Goal: Task Accomplishment & Management: Manage account settings

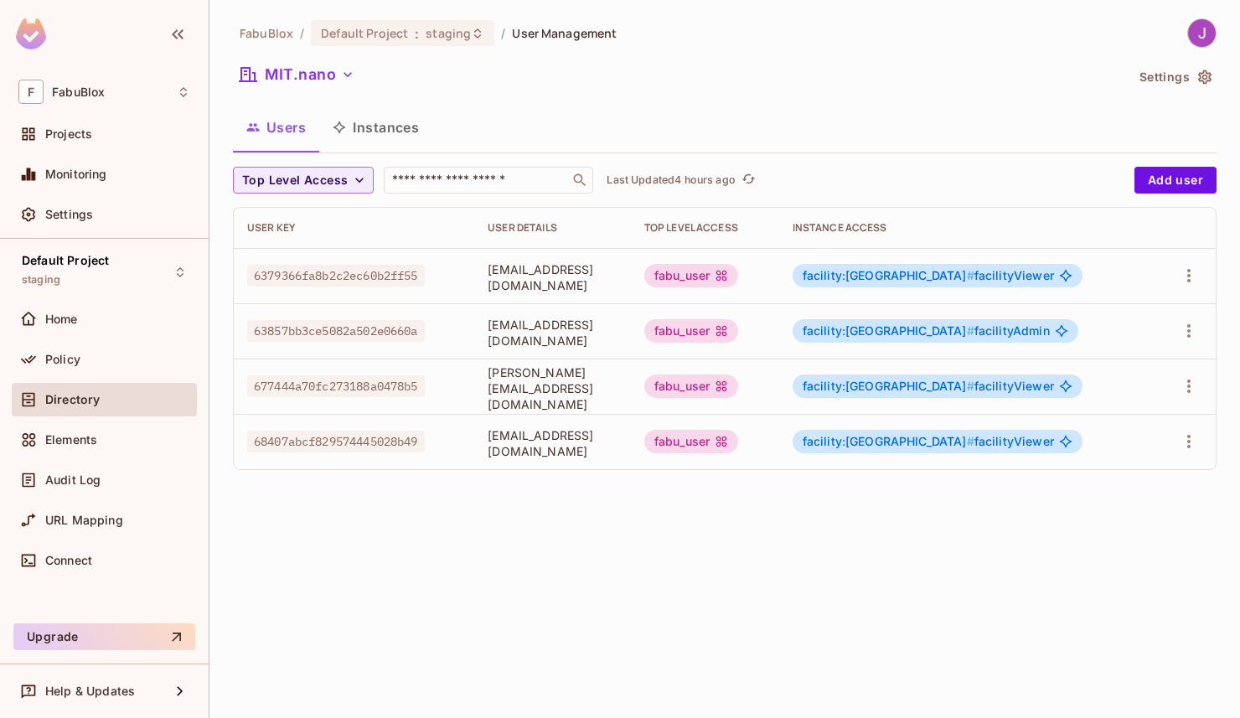
click at [951, 279] on span "facility:[GEOGRAPHIC_DATA] #" at bounding box center [889, 275] width 172 height 14
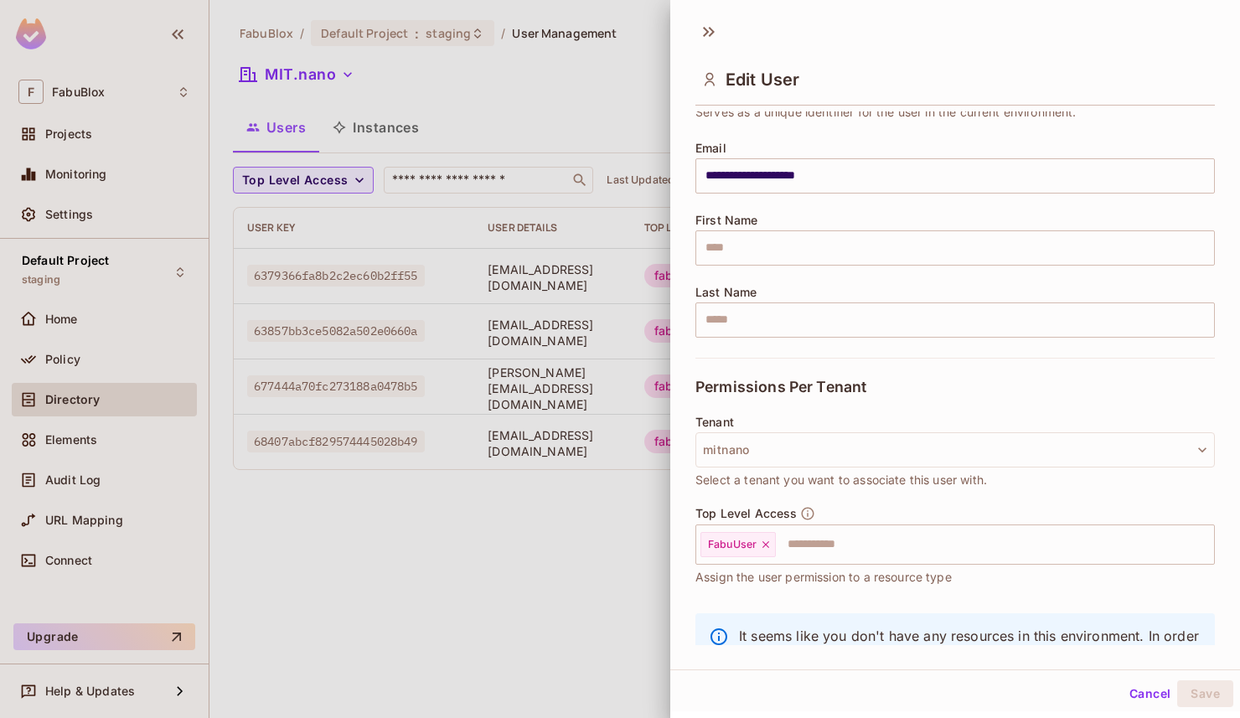
scroll to position [188, 0]
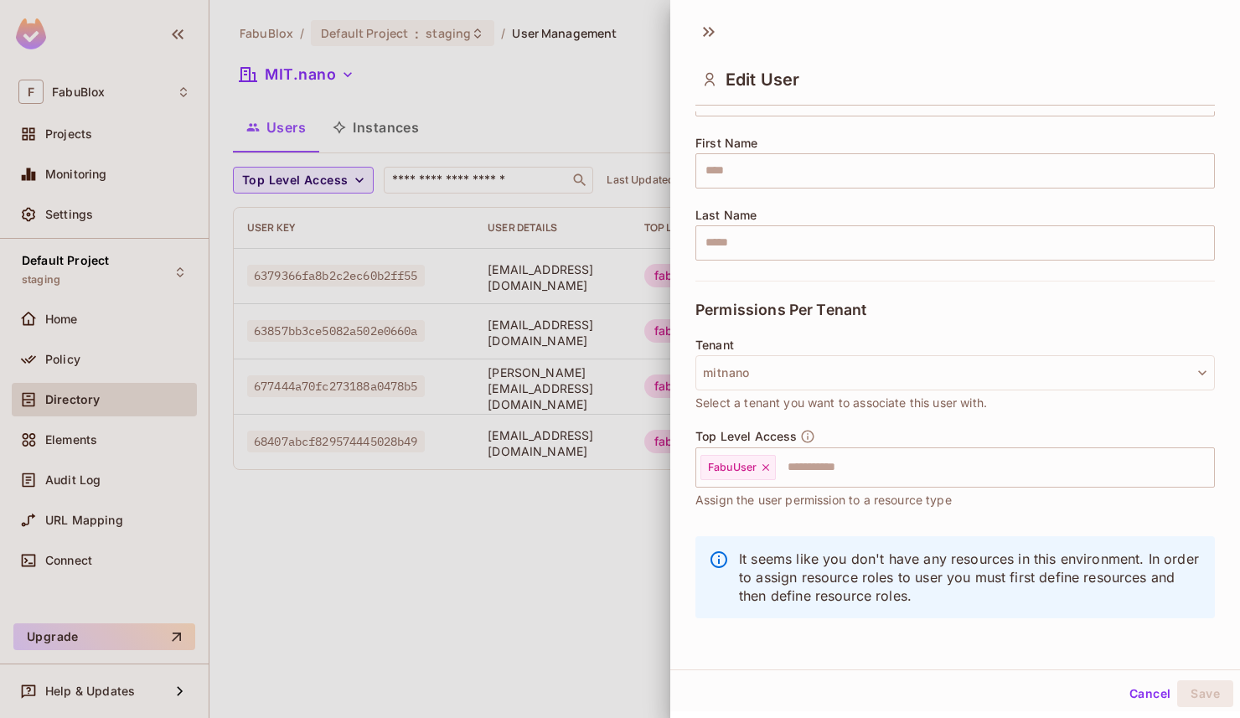
click at [1132, 694] on button "Cancel" at bounding box center [1150, 693] width 54 height 27
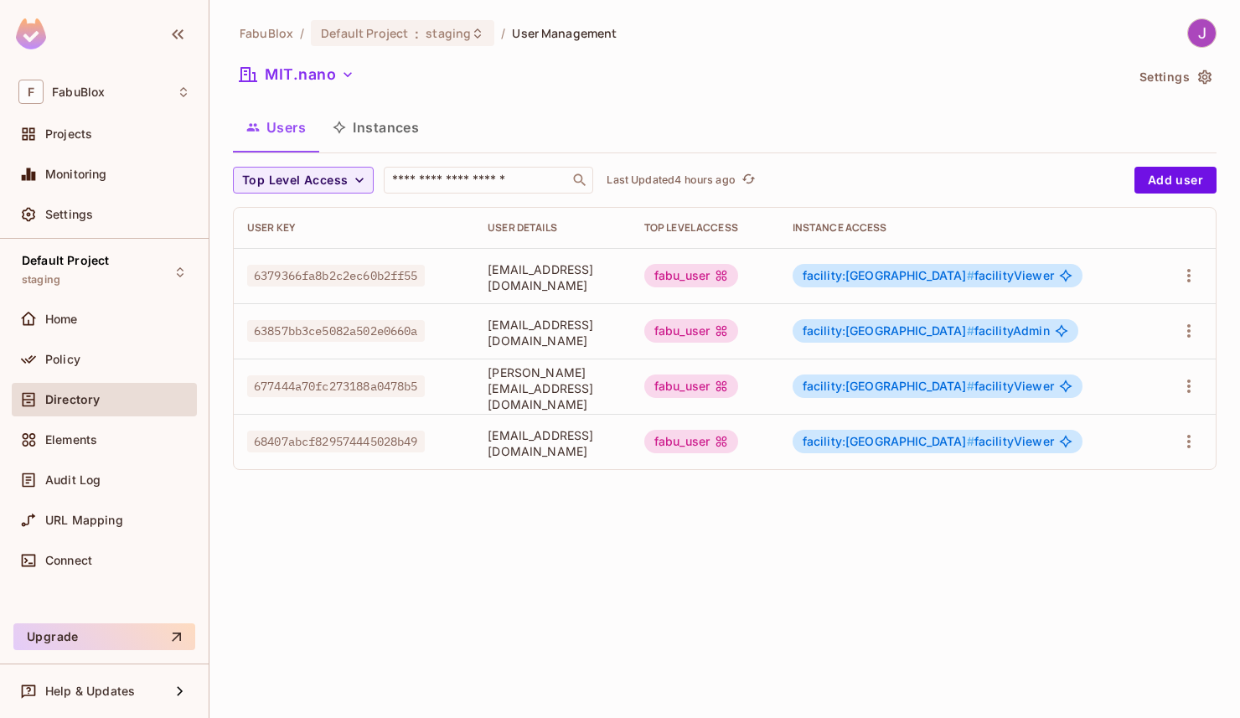
click at [959, 281] on span "facility:mitnano #" at bounding box center [889, 275] width 172 height 14
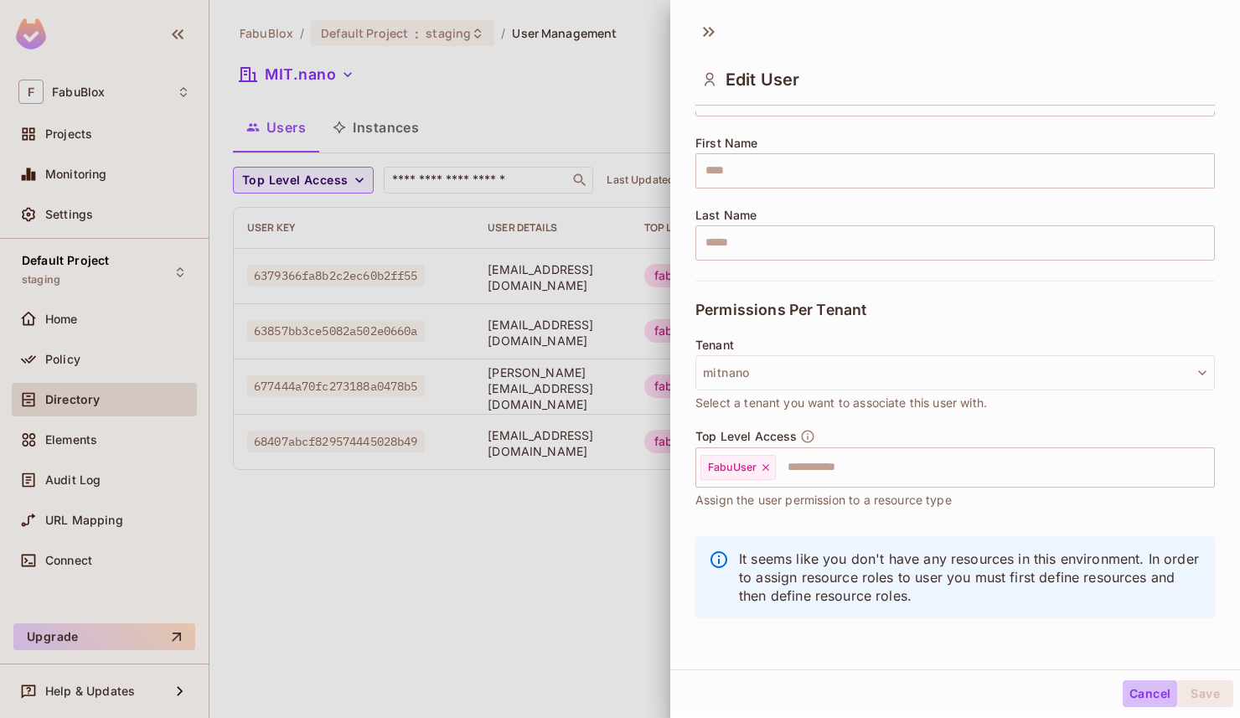
click at [1142, 700] on button "Cancel" at bounding box center [1150, 693] width 54 height 27
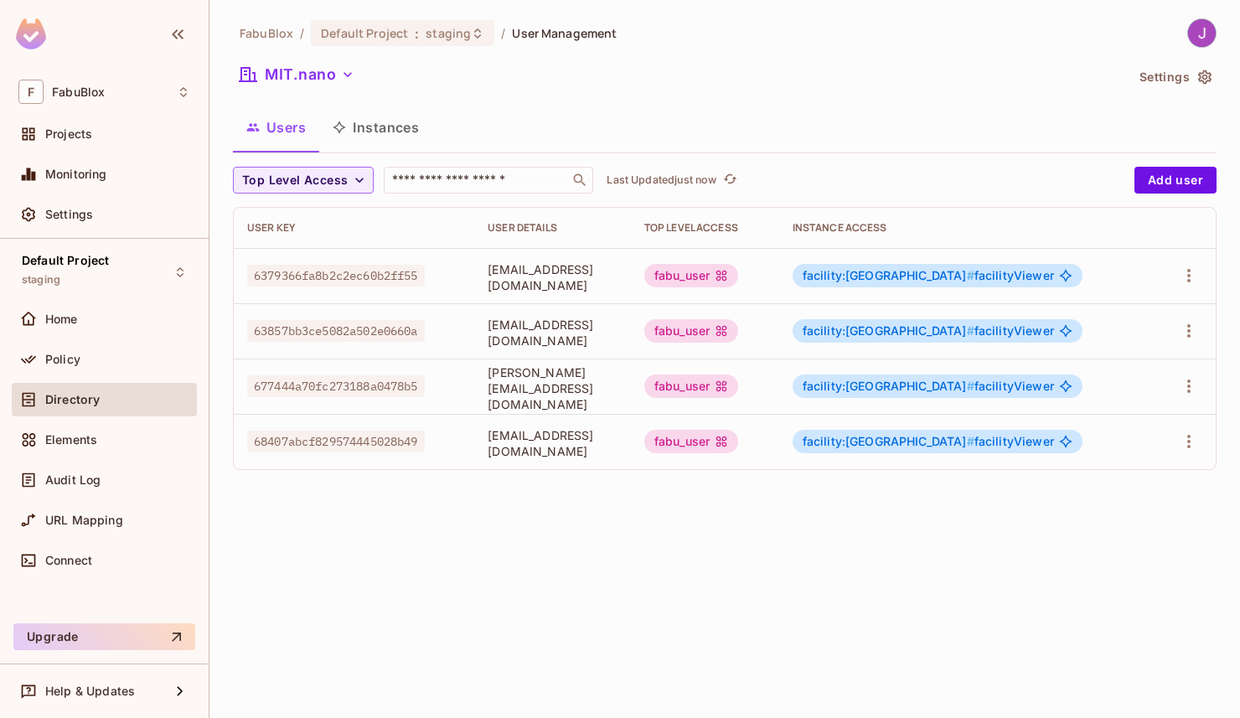
click at [960, 276] on span "facility:[GEOGRAPHIC_DATA] #" at bounding box center [889, 275] width 172 height 14
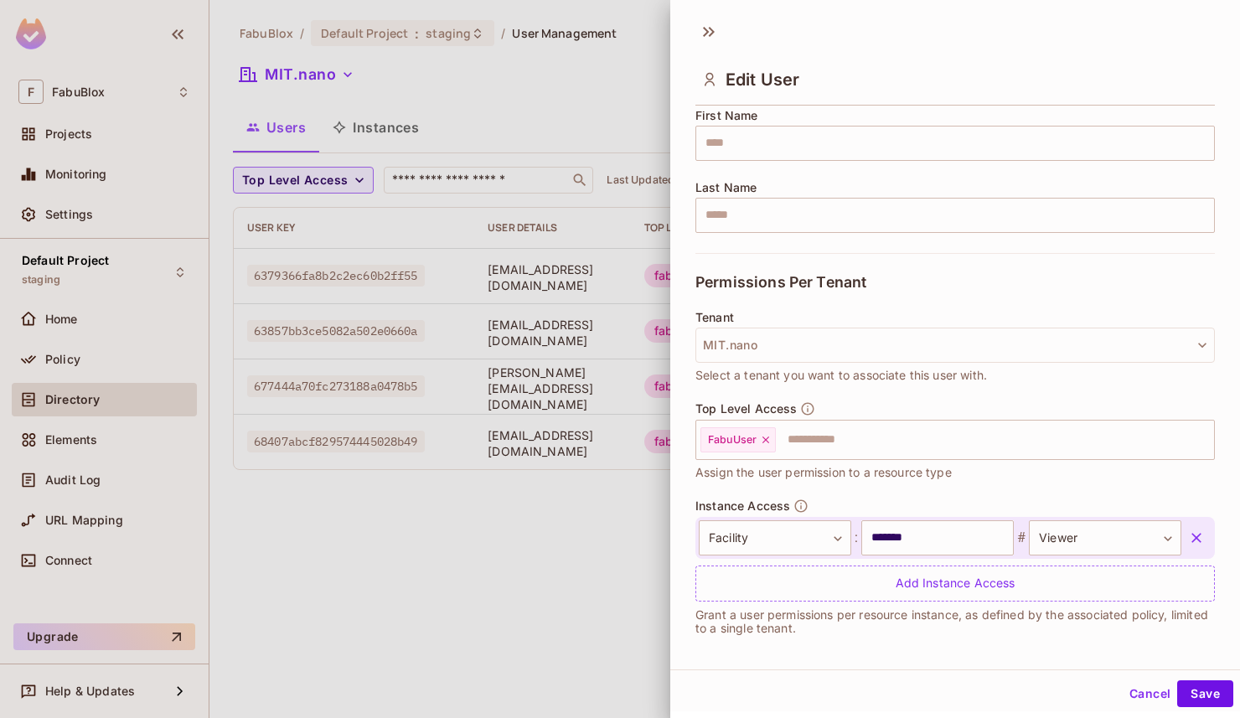
scroll to position [222, 0]
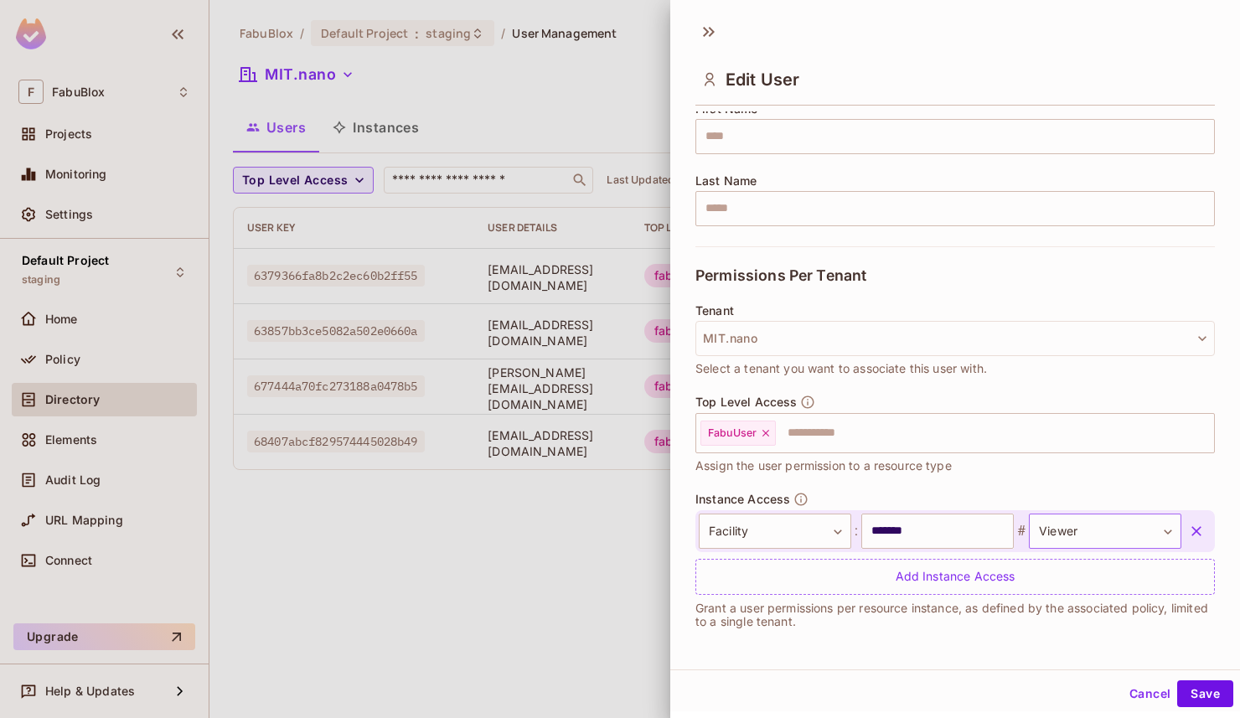
click at [1111, 528] on body "**********" at bounding box center [620, 359] width 1240 height 718
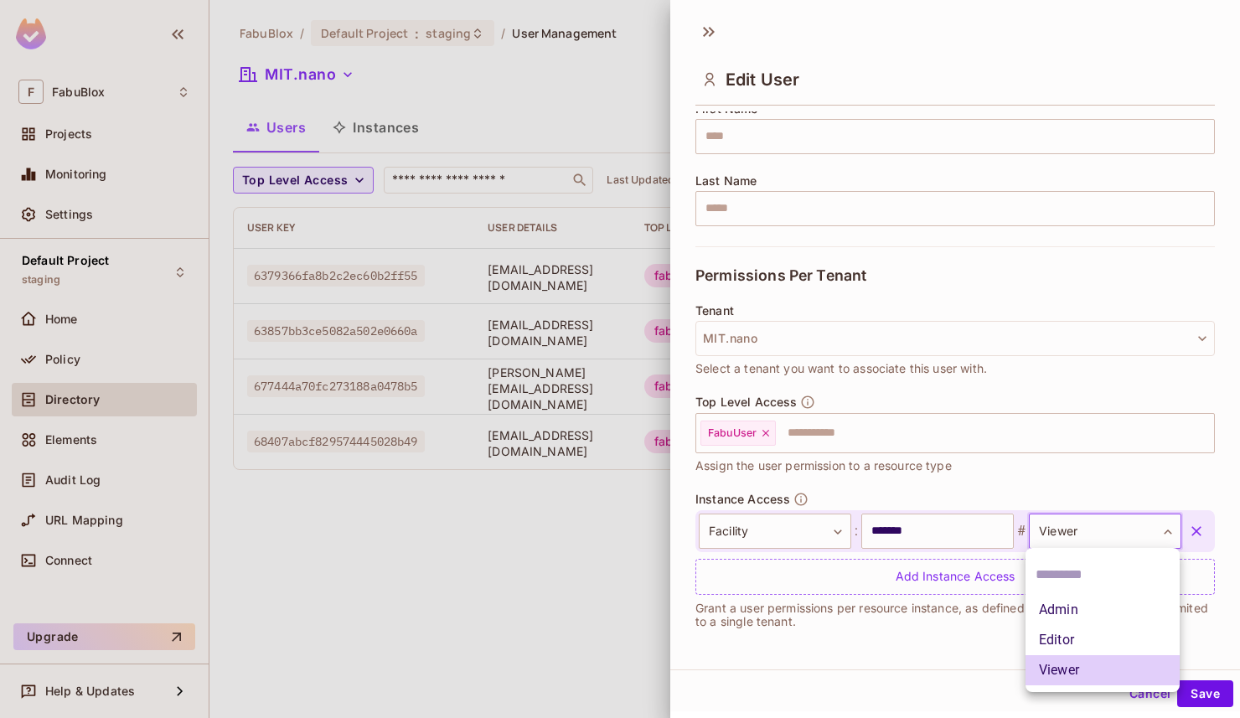
click at [1068, 618] on li "Admin" at bounding box center [1103, 610] width 154 height 30
type input "**********"
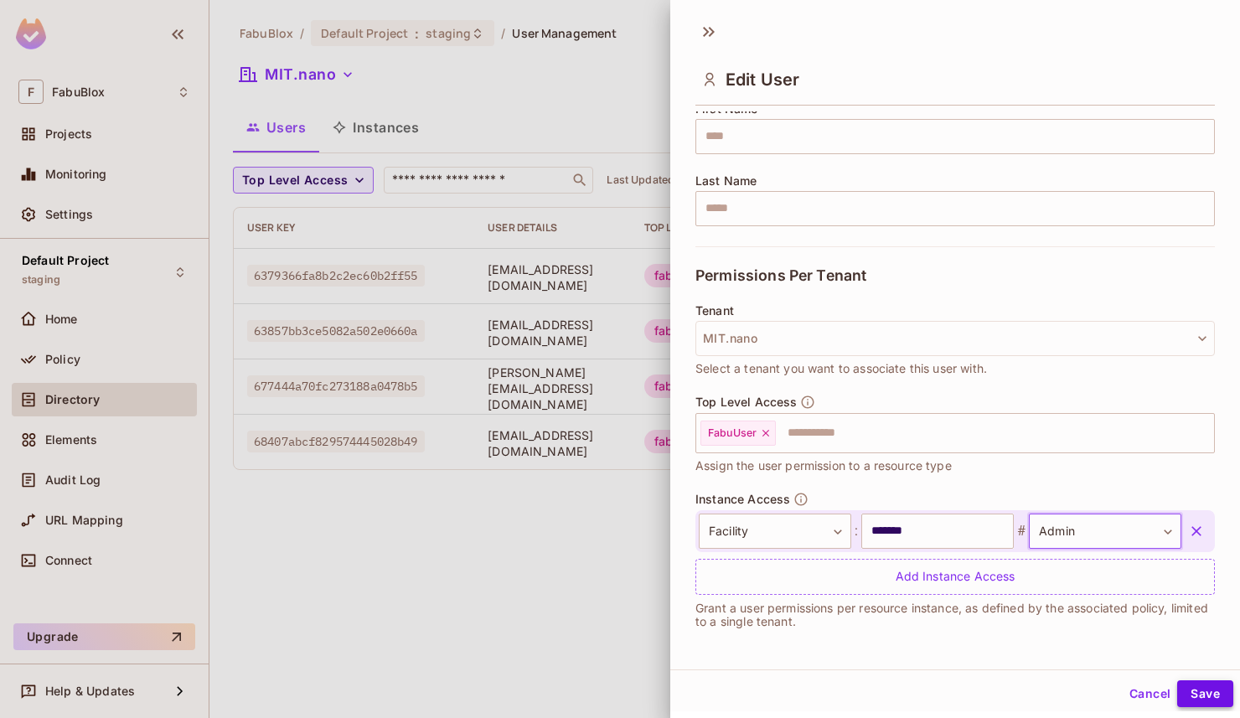
click at [1211, 699] on button "Save" at bounding box center [1205, 693] width 56 height 27
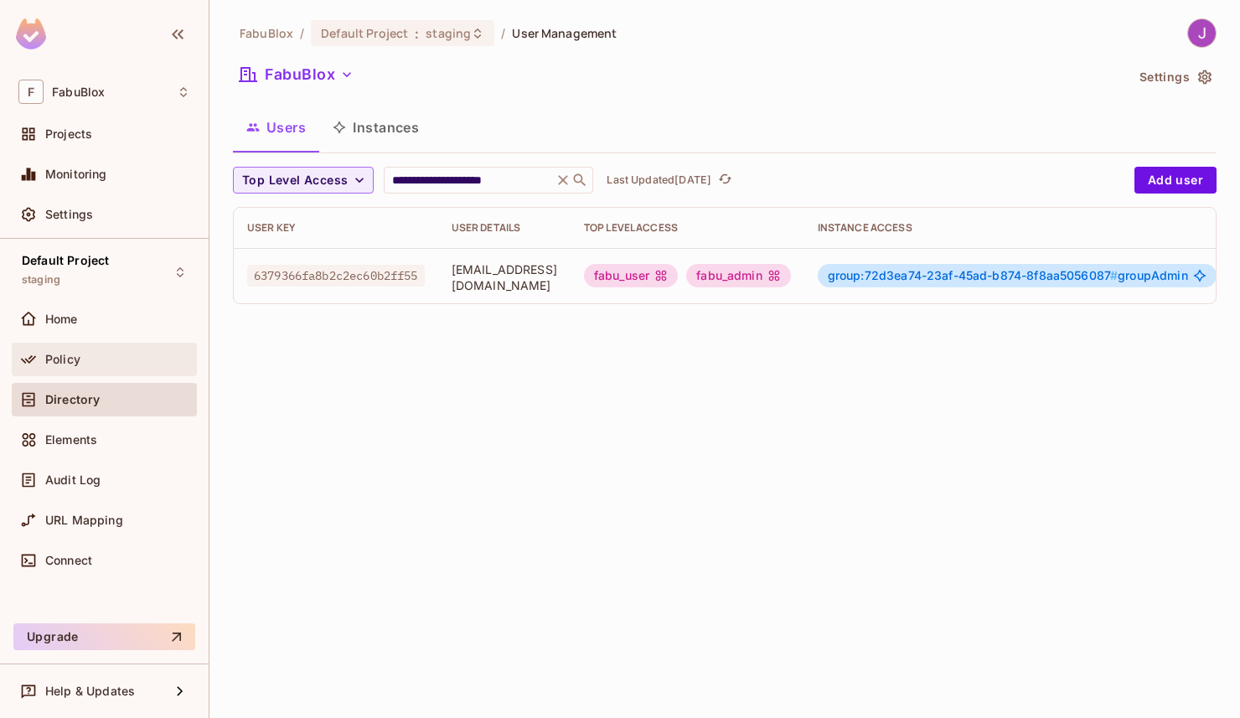
click at [70, 360] on span "Policy" at bounding box center [62, 359] width 35 height 13
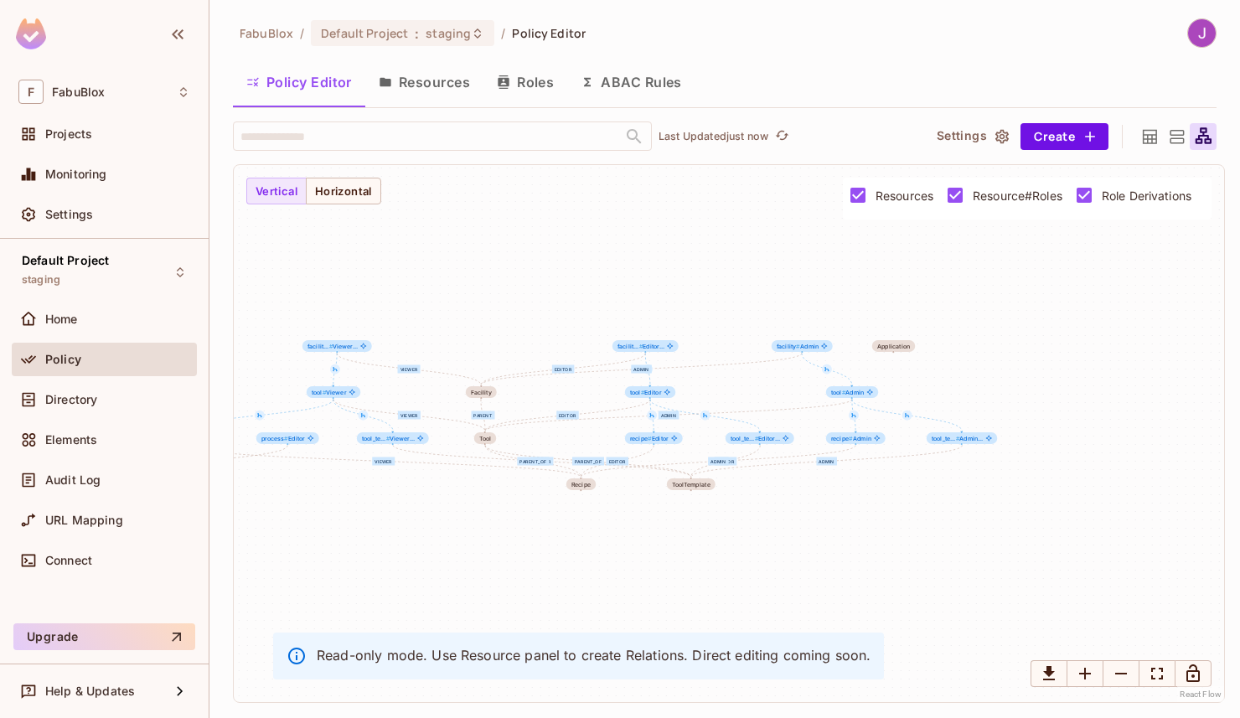
drag, startPoint x: 891, startPoint y: 457, endPoint x: 581, endPoint y: 438, distance: 309.7
click at [581, 438] on div "Admin Editor Viewer parent_of Editor Viewer parent_of Admin Editor Viewer paren…" at bounding box center [729, 433] width 990 height 537
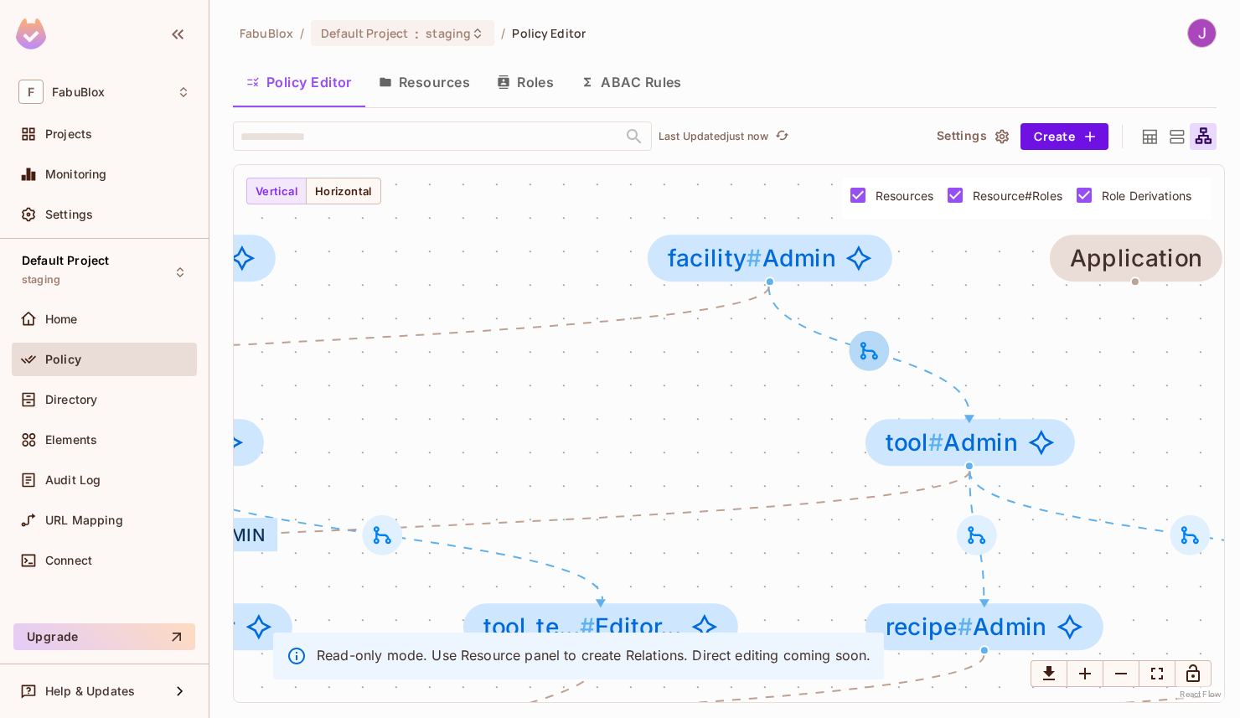
click at [875, 343] on icon at bounding box center [868, 350] width 23 height 23
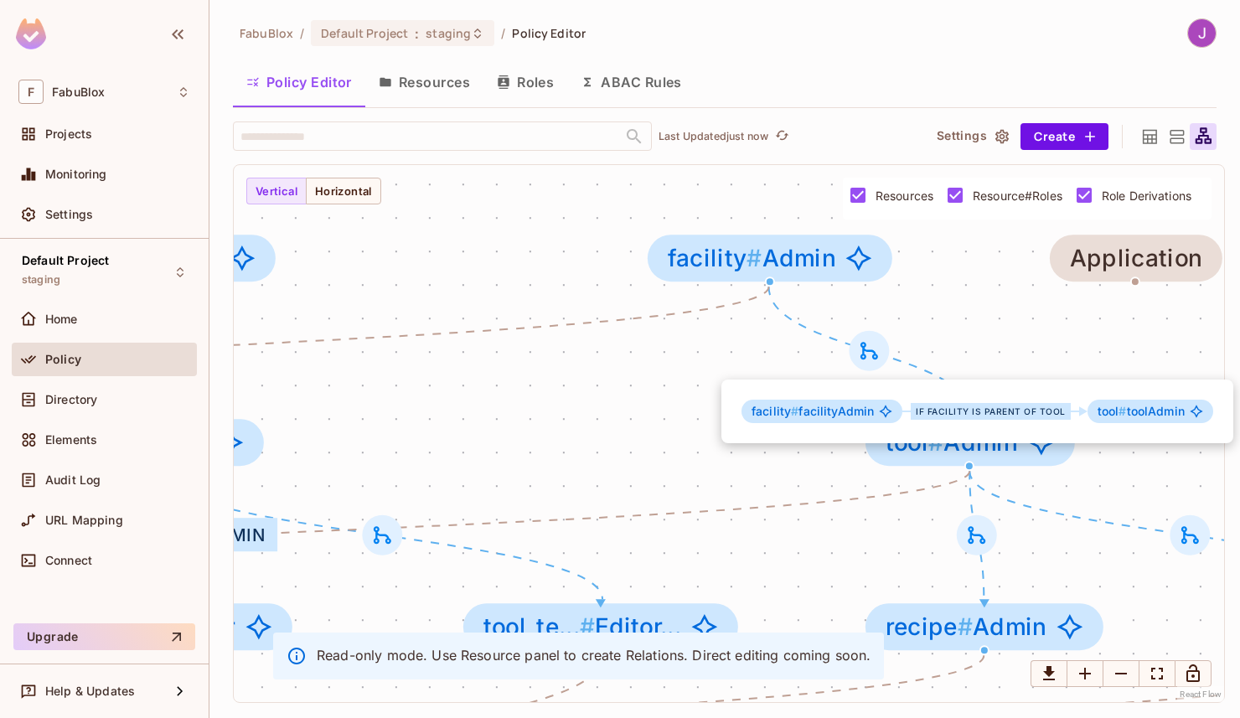
click at [992, 324] on div at bounding box center [620, 359] width 1240 height 718
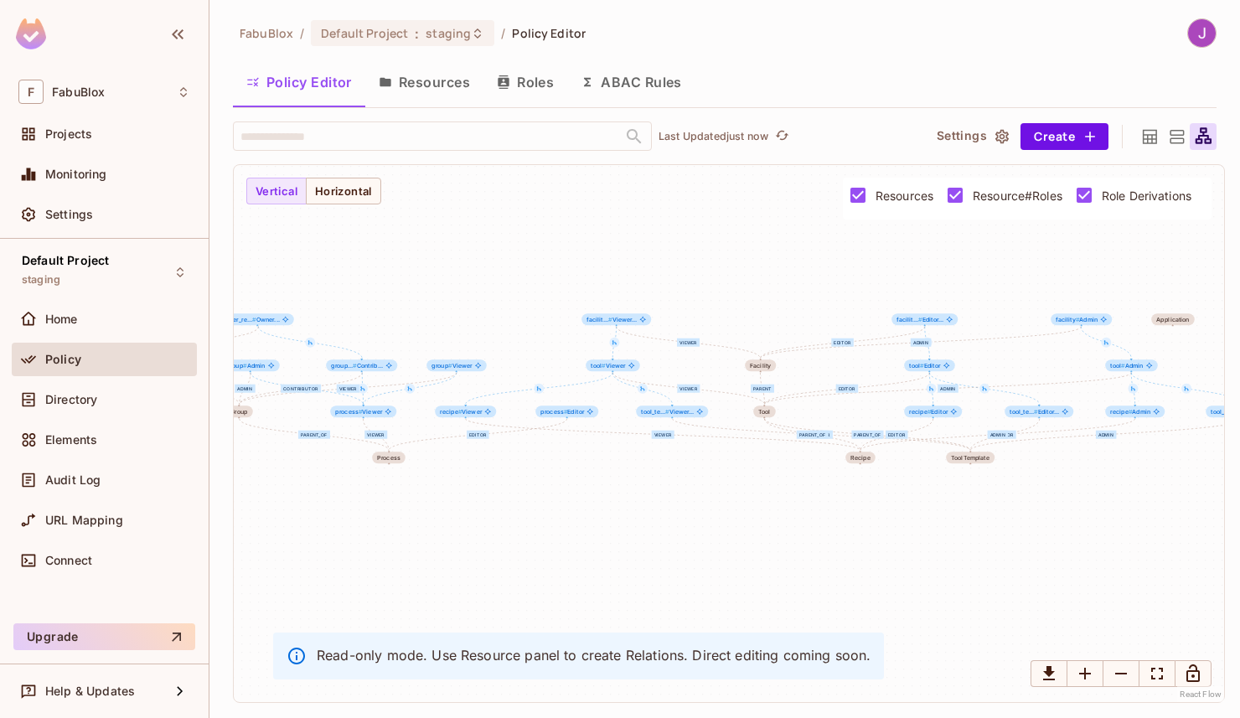
drag, startPoint x: 489, startPoint y: 401, endPoint x: 634, endPoint y: 413, distance: 145.4
click at [634, 413] on div "Admin Editor Viewer parent_of Editor Viewer parent_of Admin Editor Viewer paren…" at bounding box center [729, 433] width 990 height 537
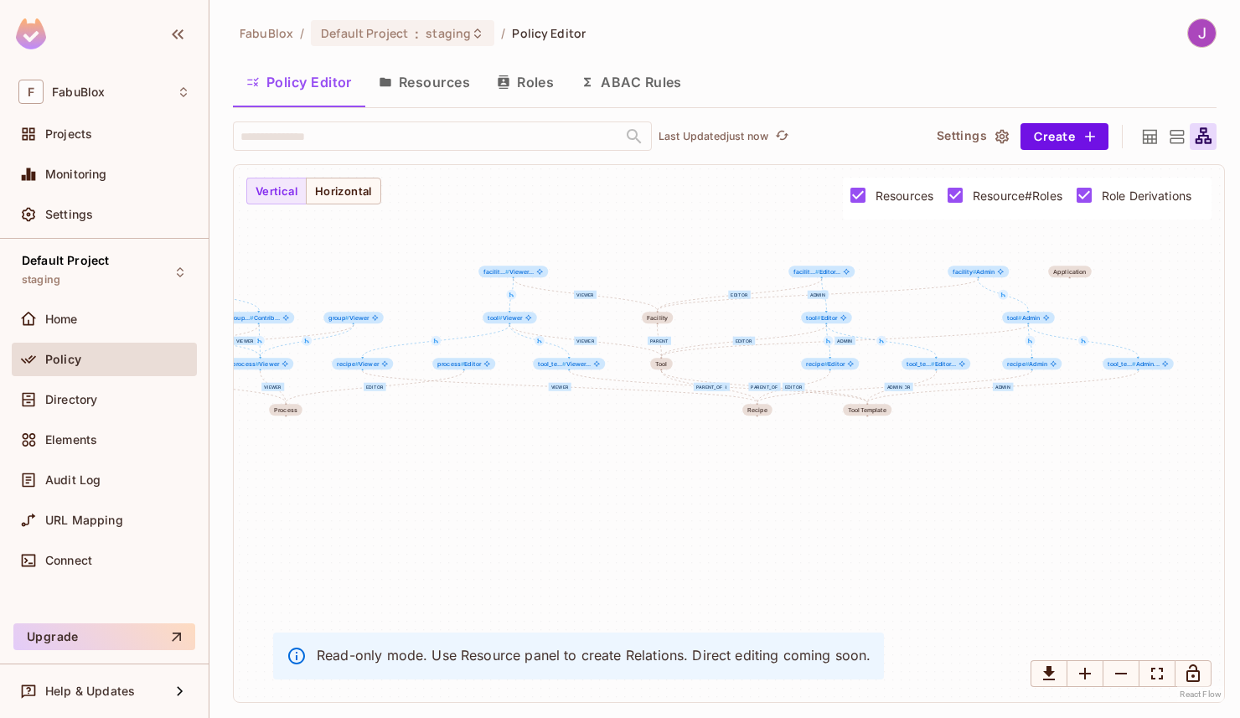
drag, startPoint x: 609, startPoint y: 504, endPoint x: 496, endPoint y: 462, distance: 120.3
click at [496, 462] on div "Admin Editor Viewer parent_of Editor Viewer parent_of Admin Editor Viewer paren…" at bounding box center [729, 433] width 990 height 537
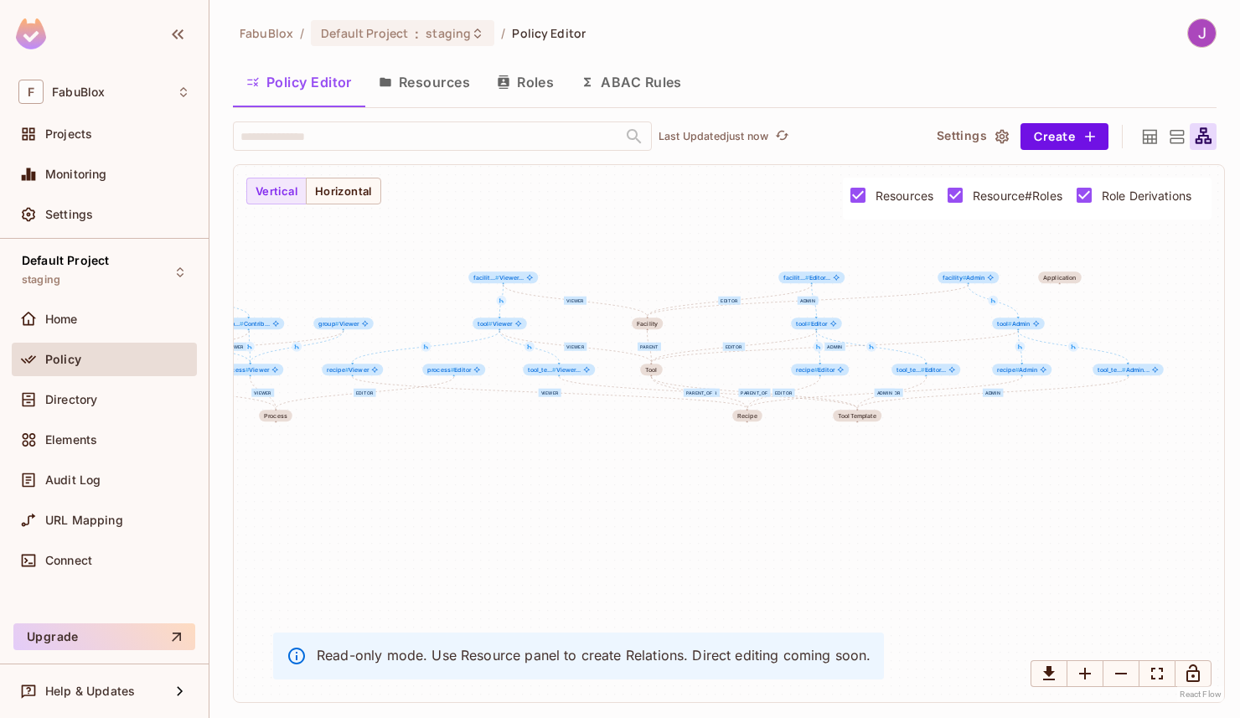
drag, startPoint x: 937, startPoint y: 293, endPoint x: 801, endPoint y: 293, distance: 135.7
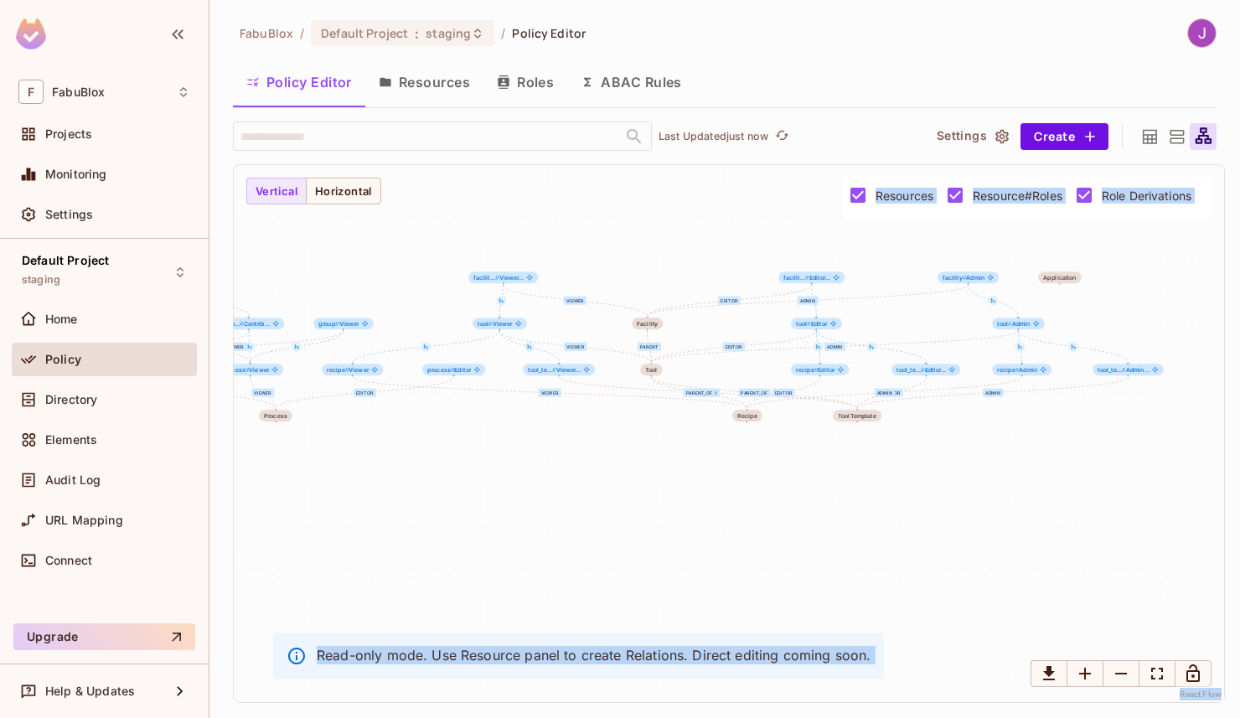
click at [938, 311] on div "Admin Editor Viewer parent_of Editor Viewer parent_of Admin Editor Viewer paren…" at bounding box center [729, 433] width 990 height 537
click at [928, 309] on div "Admin Editor Viewer parent_of Editor Viewer parent_of Admin Editor Viewer paren…" at bounding box center [729, 433] width 990 height 537
click at [912, 255] on div "Admin Editor Viewer parent_of Editor Viewer parent_of Admin Editor Viewer paren…" at bounding box center [729, 433] width 990 height 537
click at [1036, 256] on div "Admin Editor Viewer parent_of Editor Viewer parent_of Admin Editor Viewer paren…" at bounding box center [729, 433] width 990 height 537
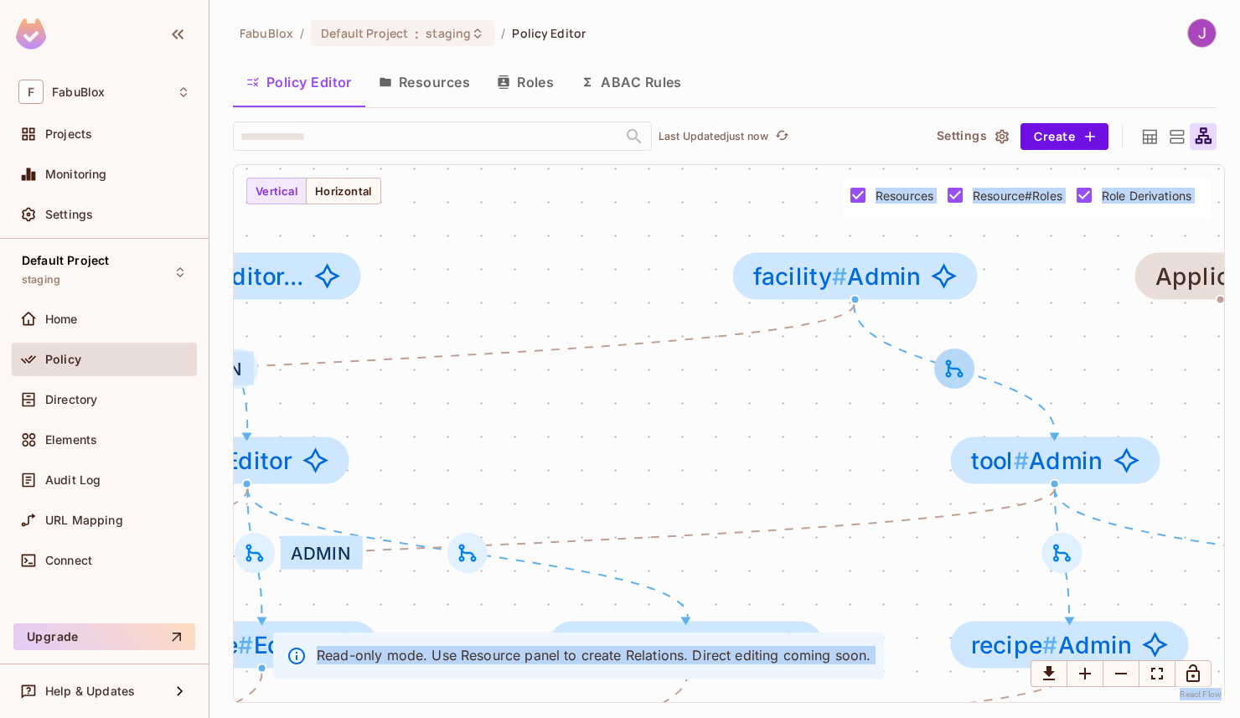
click at [953, 385] on div at bounding box center [954, 369] width 40 height 40
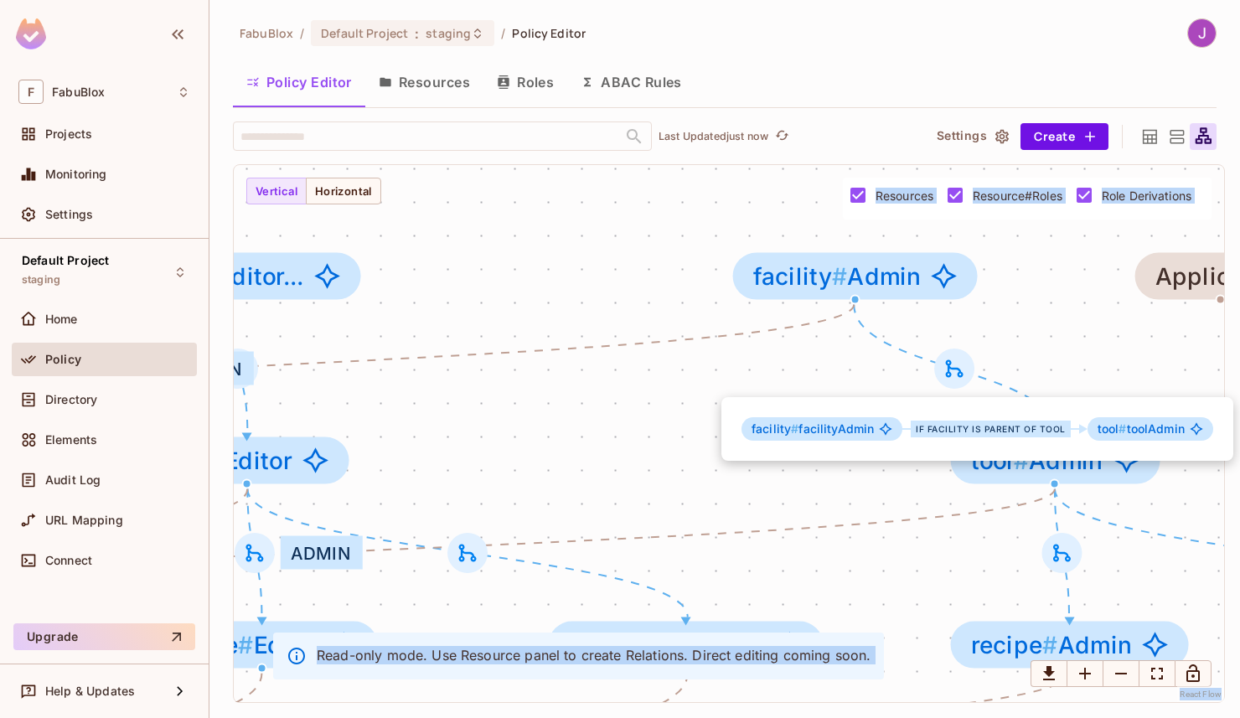
click at [1072, 369] on div at bounding box center [620, 359] width 1240 height 718
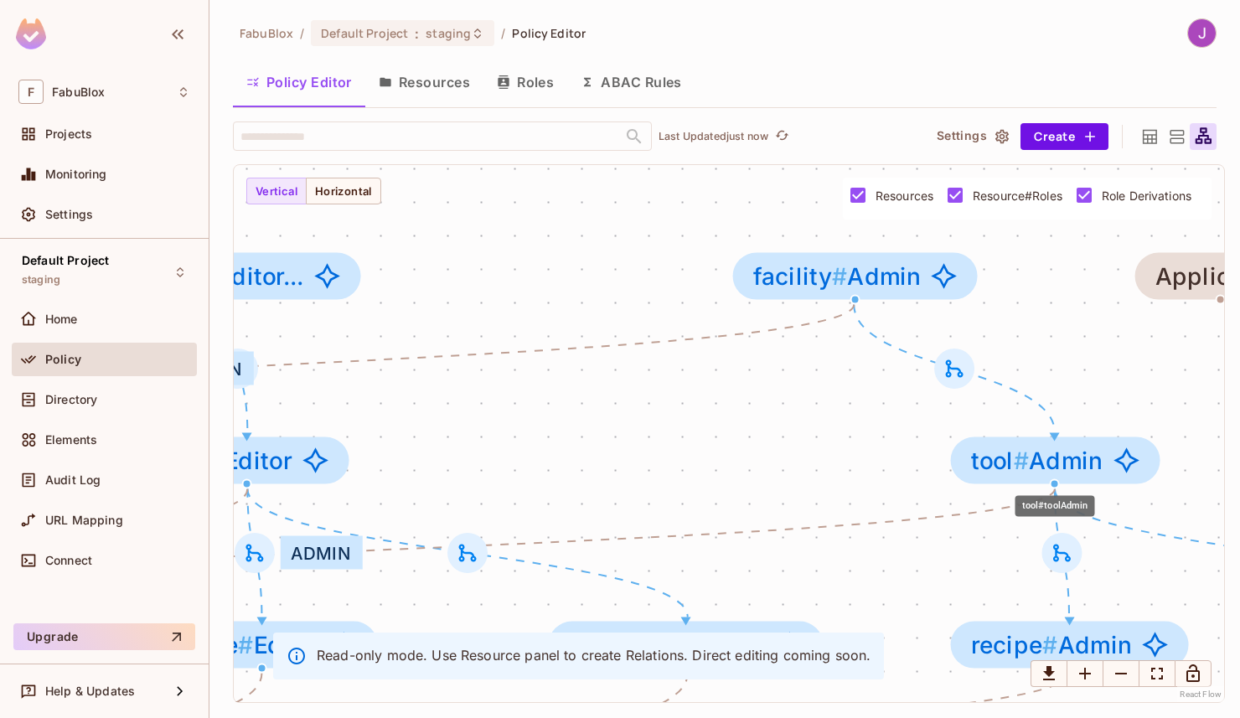
click at [1073, 474] on span "tool # Admin" at bounding box center [1037, 460] width 132 height 27
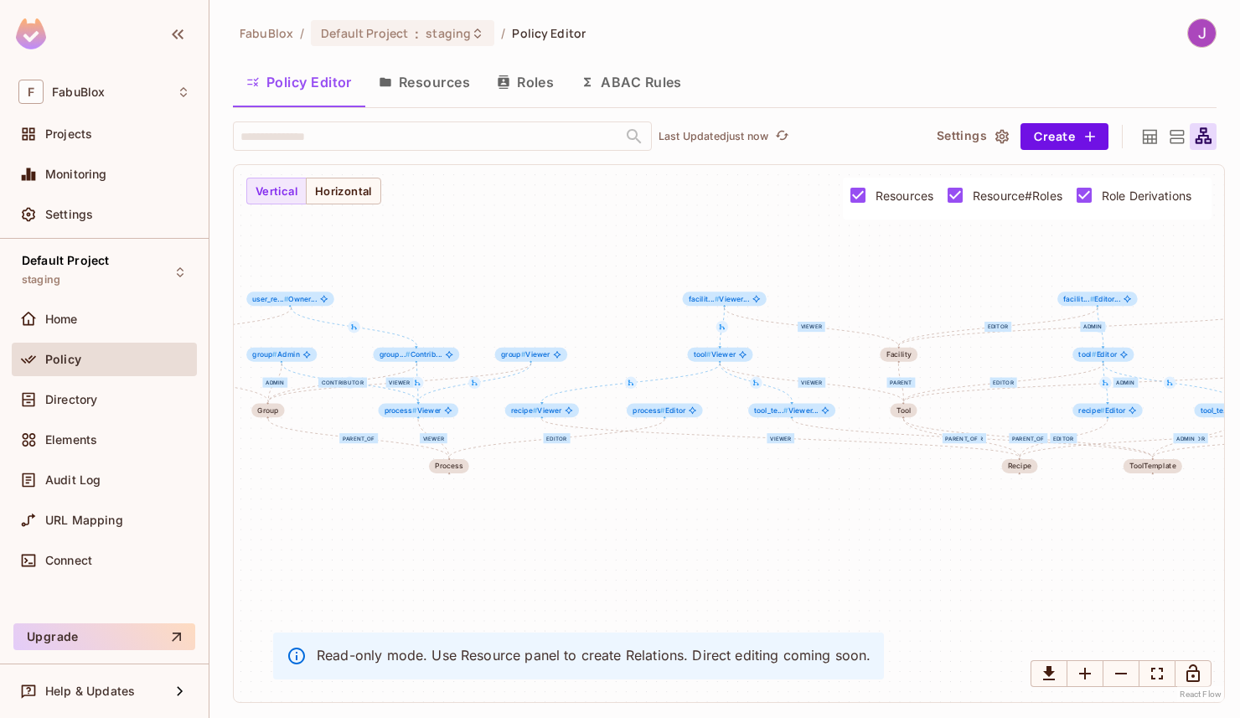
drag, startPoint x: 659, startPoint y: 435, endPoint x: 1081, endPoint y: 395, distance: 423.3
click at [1081, 395] on div "Admin Editor Viewer parent_of Editor Viewer parent_of Admin Editor Viewer paren…" at bounding box center [729, 433] width 990 height 537
drag, startPoint x: 731, startPoint y: 441, endPoint x: 948, endPoint y: 441, distance: 216.2
click at [725, 441] on div "Admin Editor Viewer parent_of Editor Viewer parent_of Admin Editor Viewer paren…" at bounding box center [425, 455] width 599 height 325
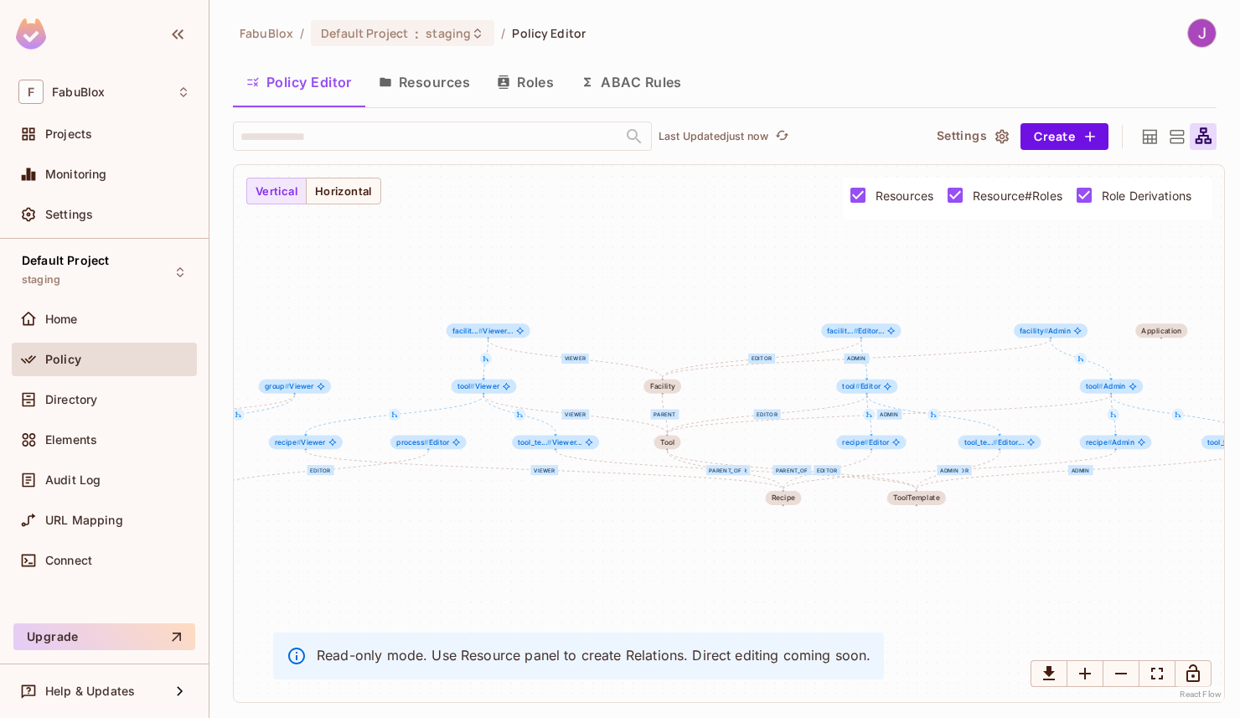
drag, startPoint x: 777, startPoint y: 433, endPoint x: 540, endPoint y: 463, distance: 238.2
click at [540, 463] on div "Admin Editor Viewer parent_of Editor Viewer parent_of Admin Editor Viewer paren…" at bounding box center [729, 433] width 990 height 537
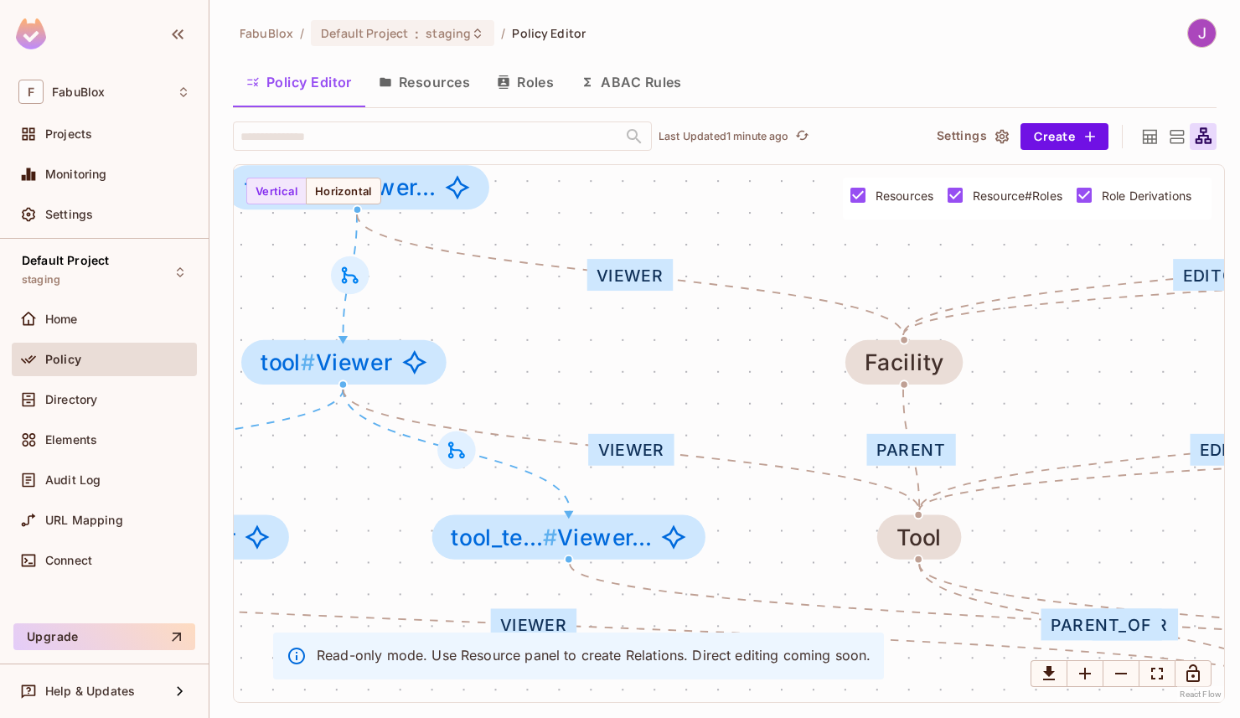
drag, startPoint x: 603, startPoint y: 390, endPoint x: 883, endPoint y: 384, distance: 279.9
click at [882, 385] on div "Admin Editor Viewer parent_of Editor Viewer parent_of Admin Editor Viewer paren…" at bounding box center [729, 433] width 990 height 537
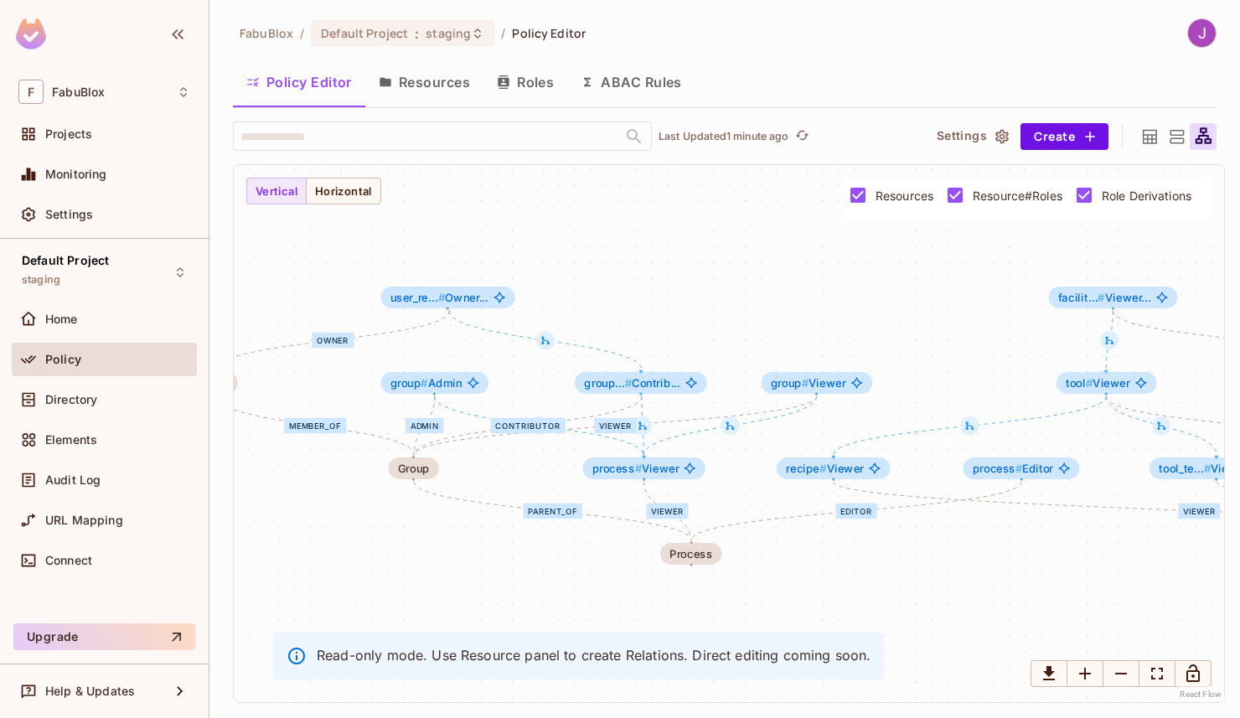
drag, startPoint x: 655, startPoint y: 345, endPoint x: 1021, endPoint y: 357, distance: 366.3
click at [1021, 357] on div "Admin Editor Viewer parent_of Editor Viewer parent_of Admin Editor Viewer paren…" at bounding box center [729, 433] width 990 height 537
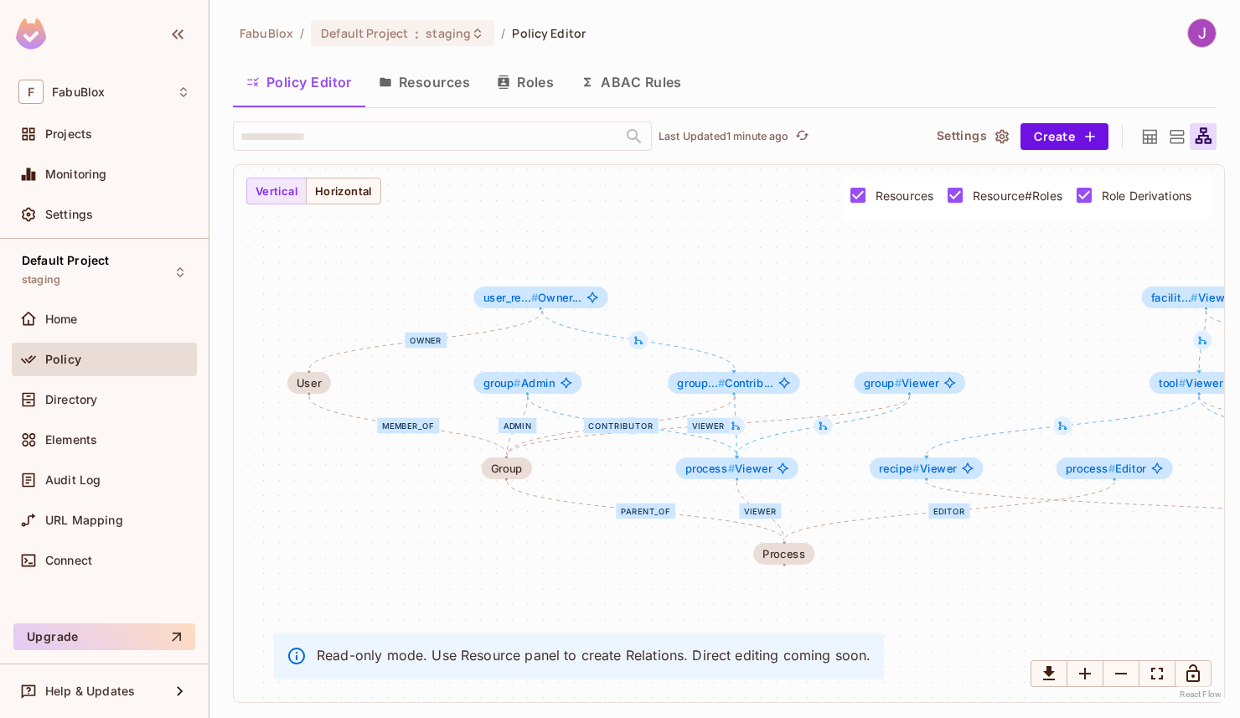
drag, startPoint x: 791, startPoint y: 313, endPoint x: 856, endPoint y: 310, distance: 65.4
click at [856, 310] on div "Admin Editor Viewer parent_of Editor Viewer parent_of Admin Editor Viewer paren…" at bounding box center [729, 433] width 990 height 537
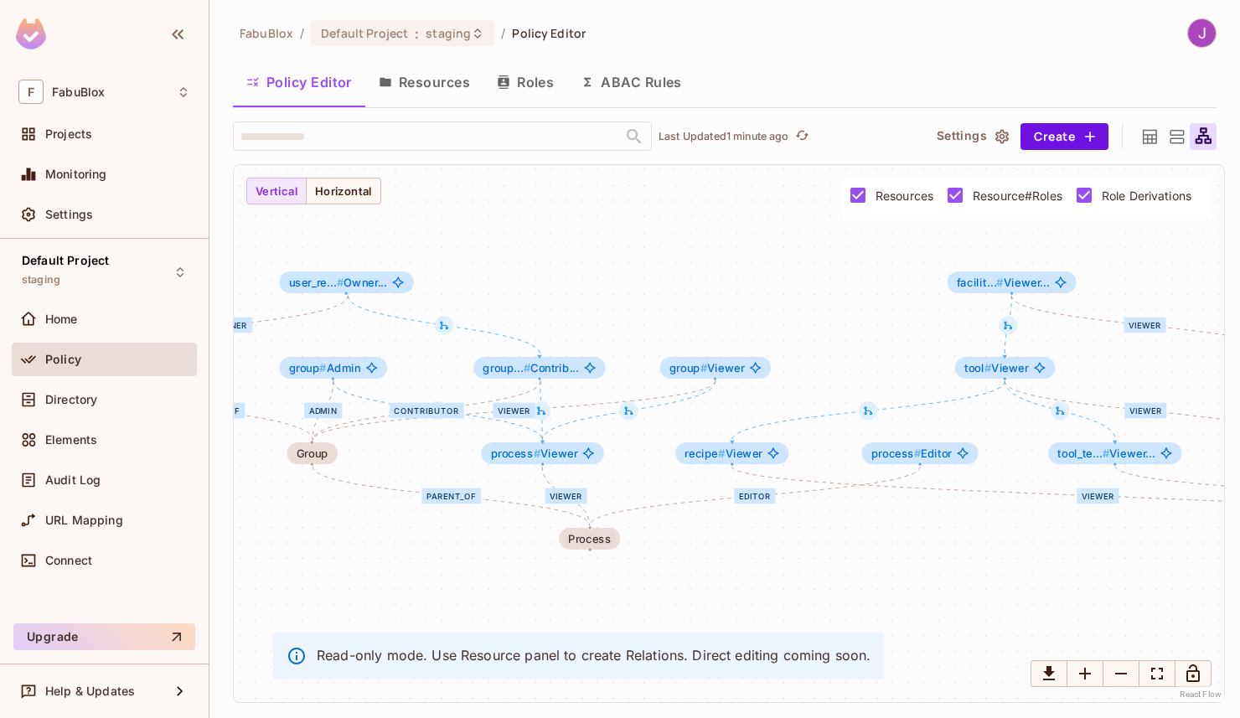
drag, startPoint x: 991, startPoint y: 344, endPoint x: 800, endPoint y: 328, distance: 191.6
click at [799, 328] on div "Admin Editor Viewer parent_of Editor Viewer parent_of Admin Editor Viewer paren…" at bounding box center [729, 433] width 990 height 537
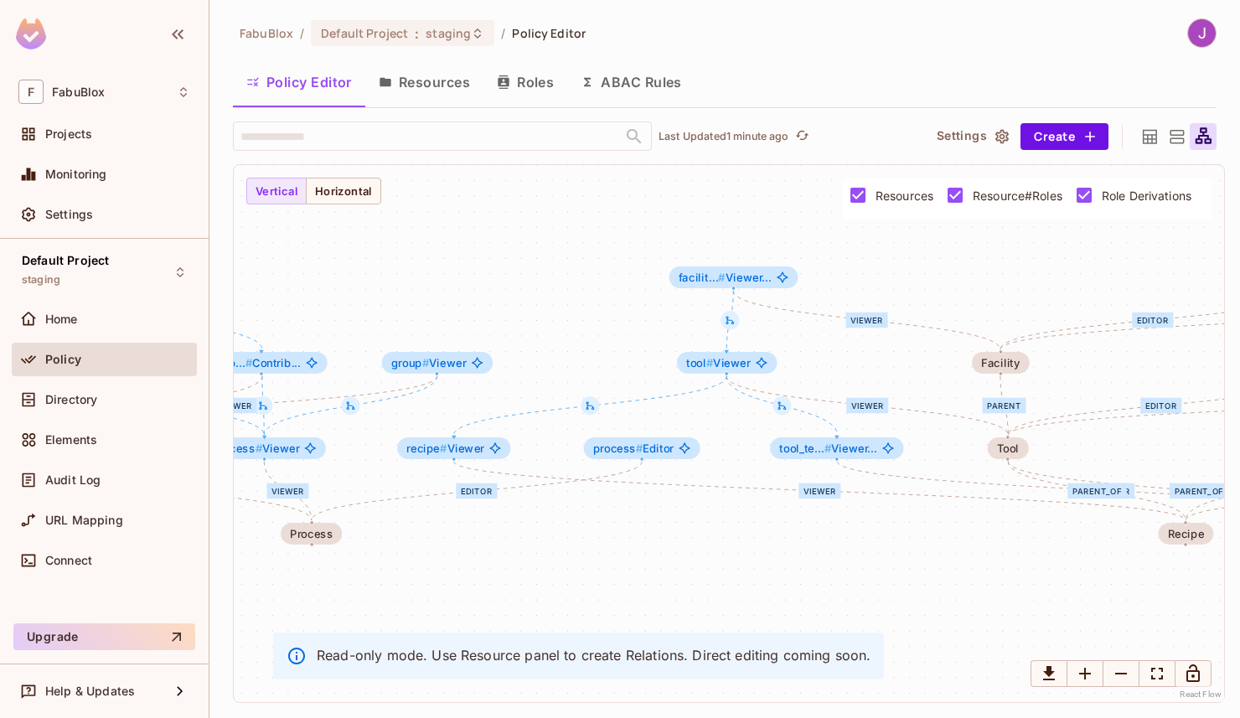
drag, startPoint x: 1215, startPoint y: 394, endPoint x: 962, endPoint y: 391, distance: 253.0
click at [962, 391] on div "Admin Editor Viewer parent_of Editor Viewer parent_of Admin Editor Viewer paren…" at bounding box center [729, 433] width 990 height 537
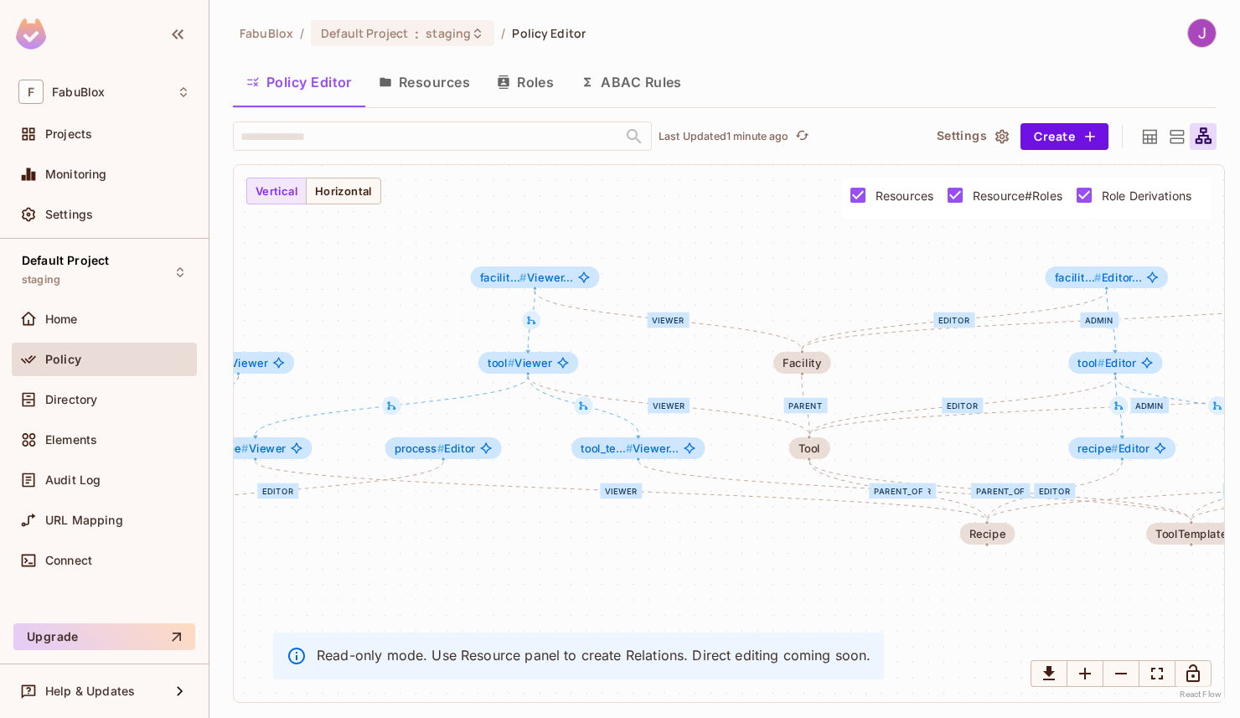
drag, startPoint x: 1119, startPoint y: 387, endPoint x: 879, endPoint y: 385, distance: 240.5
click at [879, 385] on div "Admin Editor Viewer parent_of Editor Viewer parent_of Admin Editor Viewer paren…" at bounding box center [729, 433] width 990 height 537
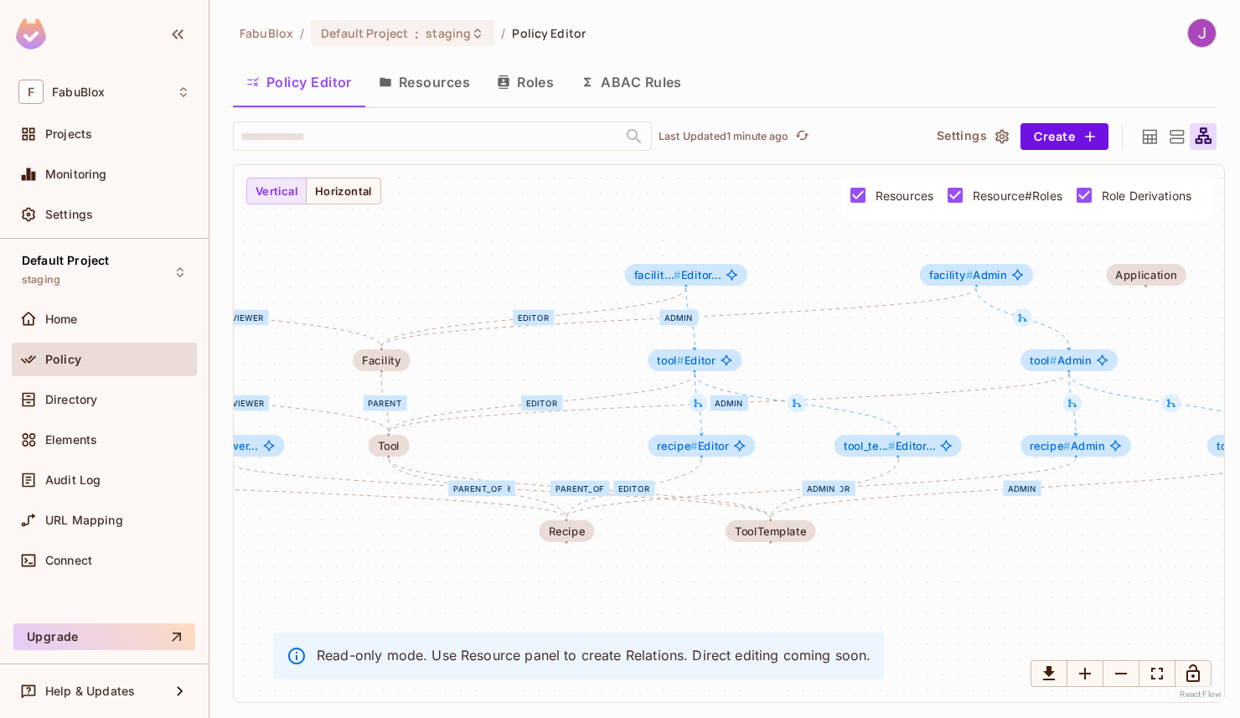
drag, startPoint x: 1175, startPoint y: 376, endPoint x: 798, endPoint y: 376, distance: 377.0
click at [797, 376] on div "Admin Editor Viewer parent_of Editor Viewer parent_of Admin Editor Viewer paren…" at bounding box center [729, 433] width 990 height 537
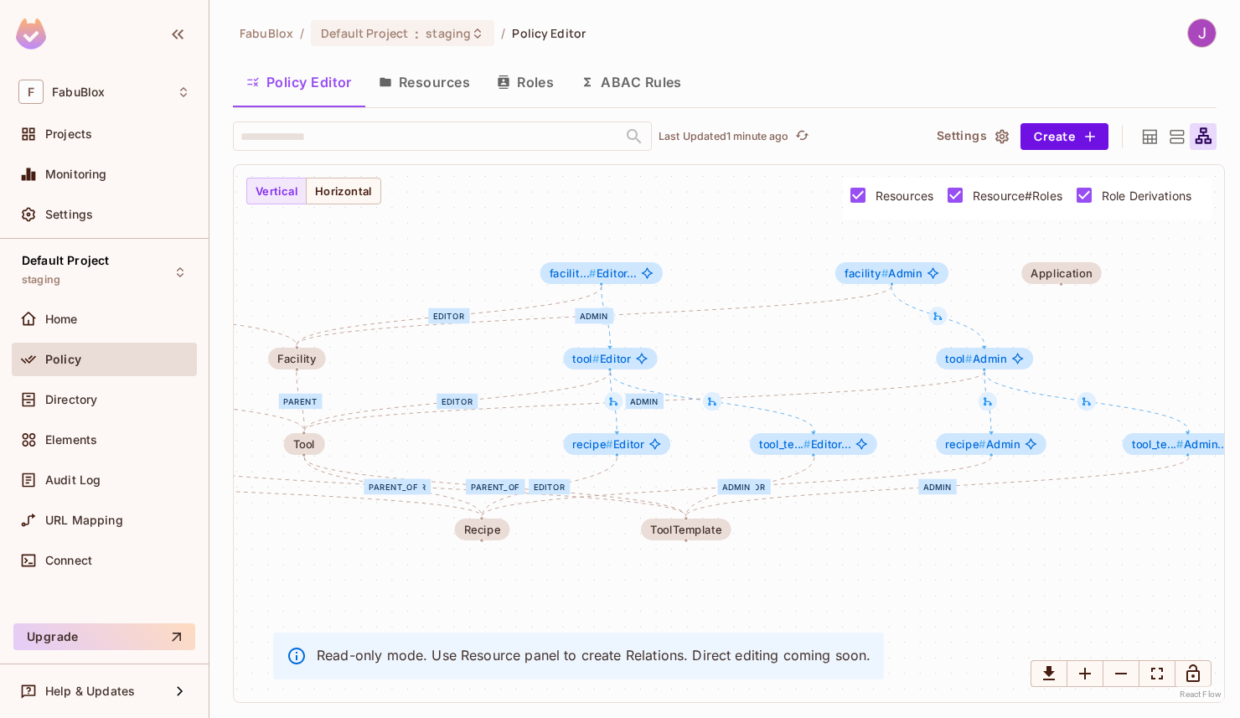
drag, startPoint x: 978, startPoint y: 351, endPoint x: 726, endPoint y: 341, distance: 251.5
click at [726, 341] on div "Admin Editor Viewer parent_of Editor Viewer parent_of Admin Editor Viewer paren…" at bounding box center [729, 433] width 990 height 537
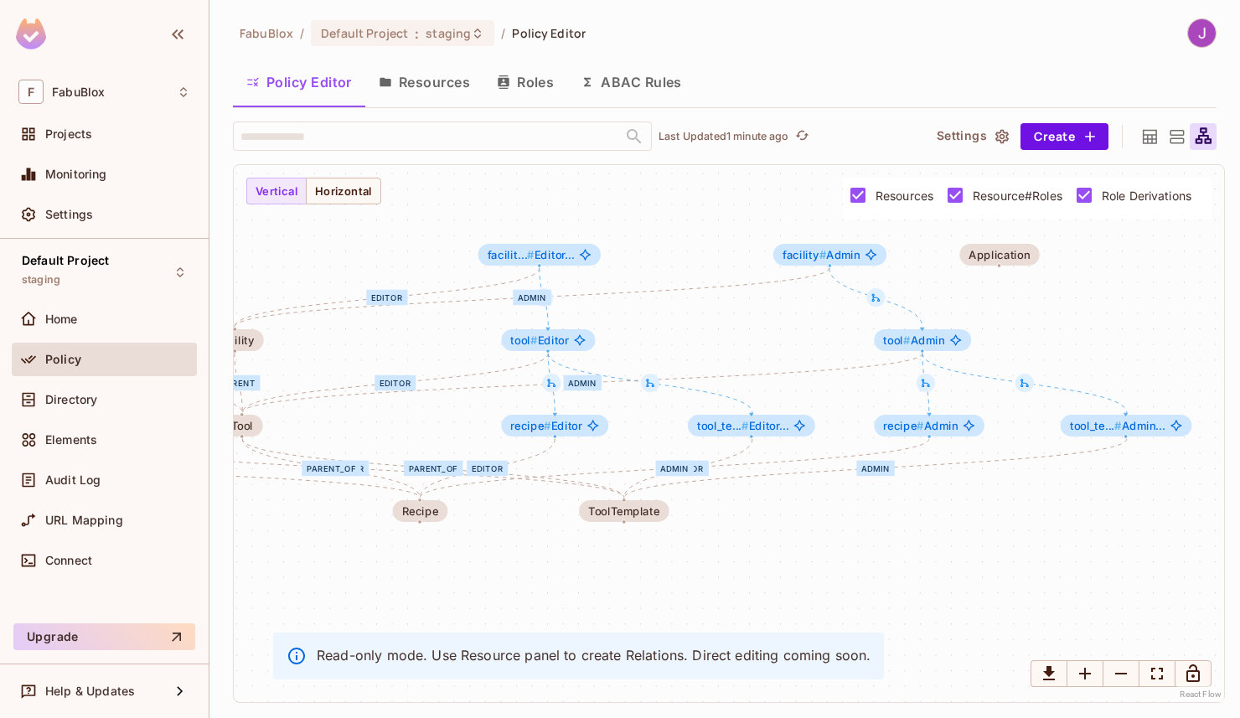
drag, startPoint x: 935, startPoint y: 374, endPoint x: 1039, endPoint y: 364, distance: 104.4
click at [1039, 364] on div "Admin Editor Viewer parent_of Editor Viewer parent_of Admin Editor Viewer paren…" at bounding box center [729, 433] width 990 height 537
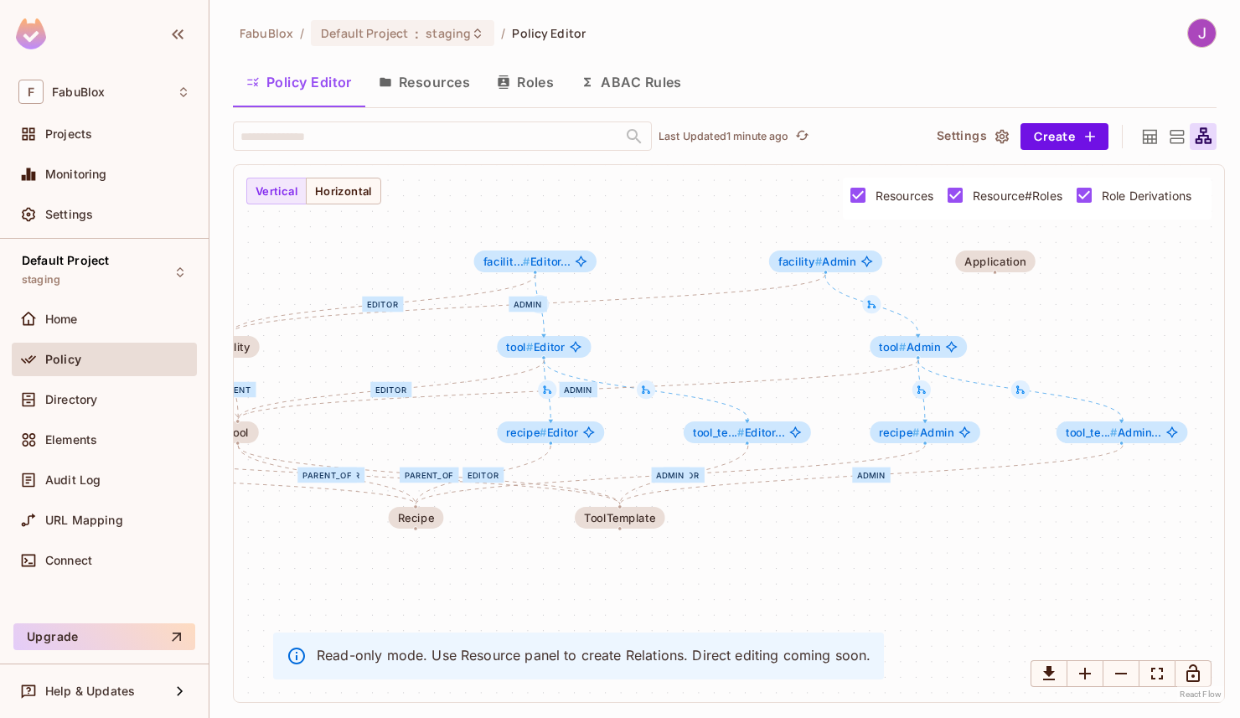
click at [772, 348] on div "Admin Editor Viewer parent_of Editor Viewer parent_of Admin Editor Viewer paren…" at bounding box center [729, 433] width 990 height 537
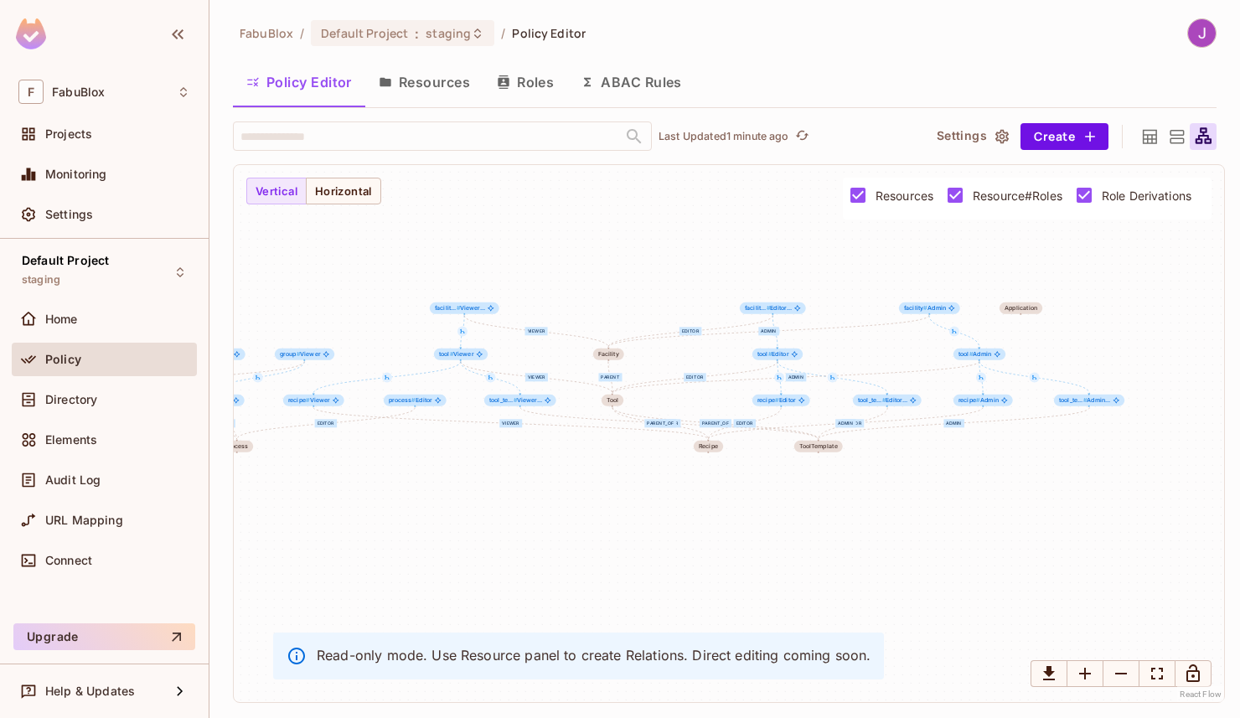
drag, startPoint x: 477, startPoint y: 364, endPoint x: 679, endPoint y: 366, distance: 201.9
click at [679, 366] on div "Admin Editor Viewer parent_of Editor Viewer parent_of Admin Editor Viewer paren…" at bounding box center [729, 433] width 990 height 537
click at [524, 276] on div "Admin Editor Viewer parent_of Editor Viewer parent_of Admin Editor Viewer paren…" at bounding box center [729, 433] width 990 height 537
click at [85, 481] on span "Audit Log" at bounding box center [72, 479] width 55 height 13
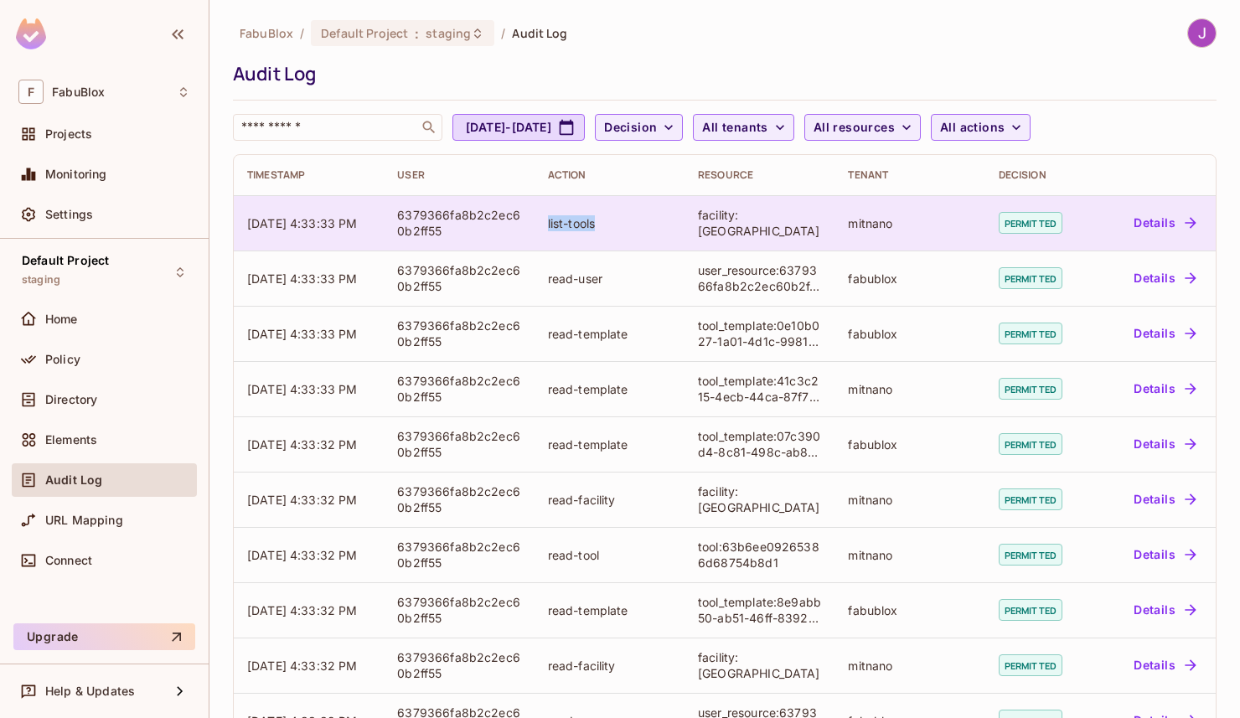
drag, startPoint x: 545, startPoint y: 222, endPoint x: 611, endPoint y: 222, distance: 65.4
click at [611, 222] on td "list-tools" at bounding box center [610, 222] width 150 height 55
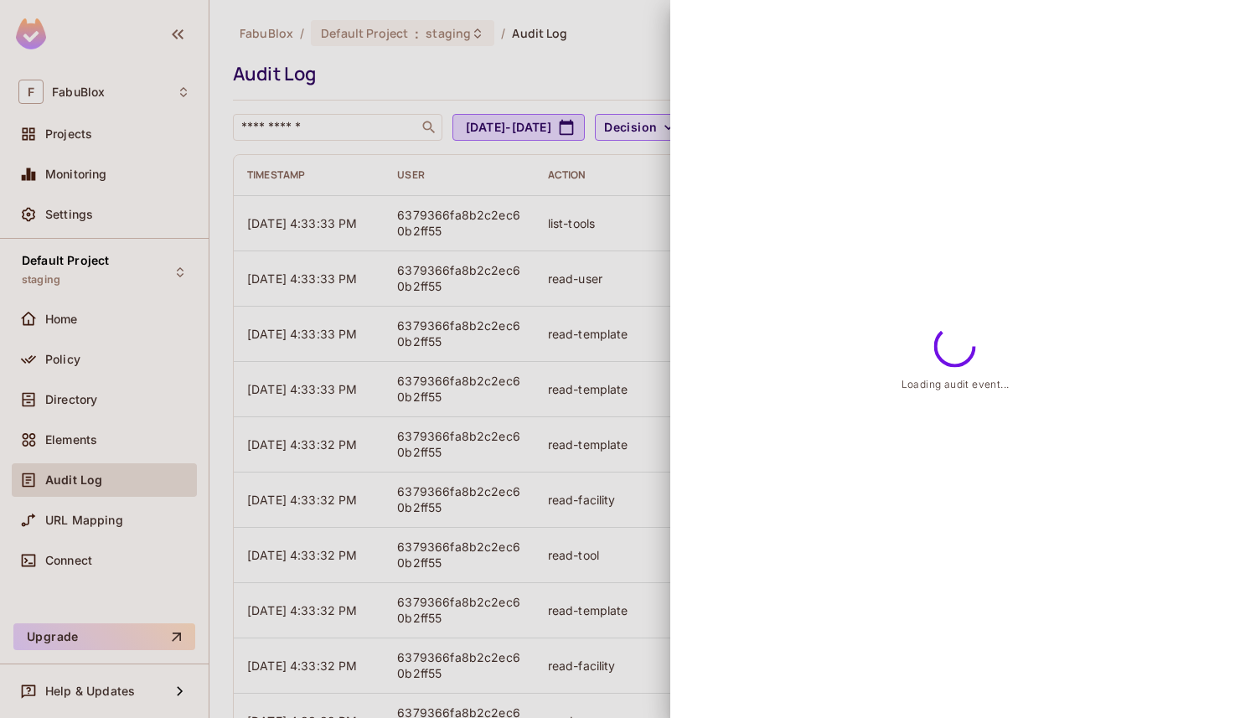
drag, startPoint x: 548, startPoint y: 281, endPoint x: 617, endPoint y: 282, distance: 68.7
click at [617, 282] on div at bounding box center [620, 359] width 1240 height 718
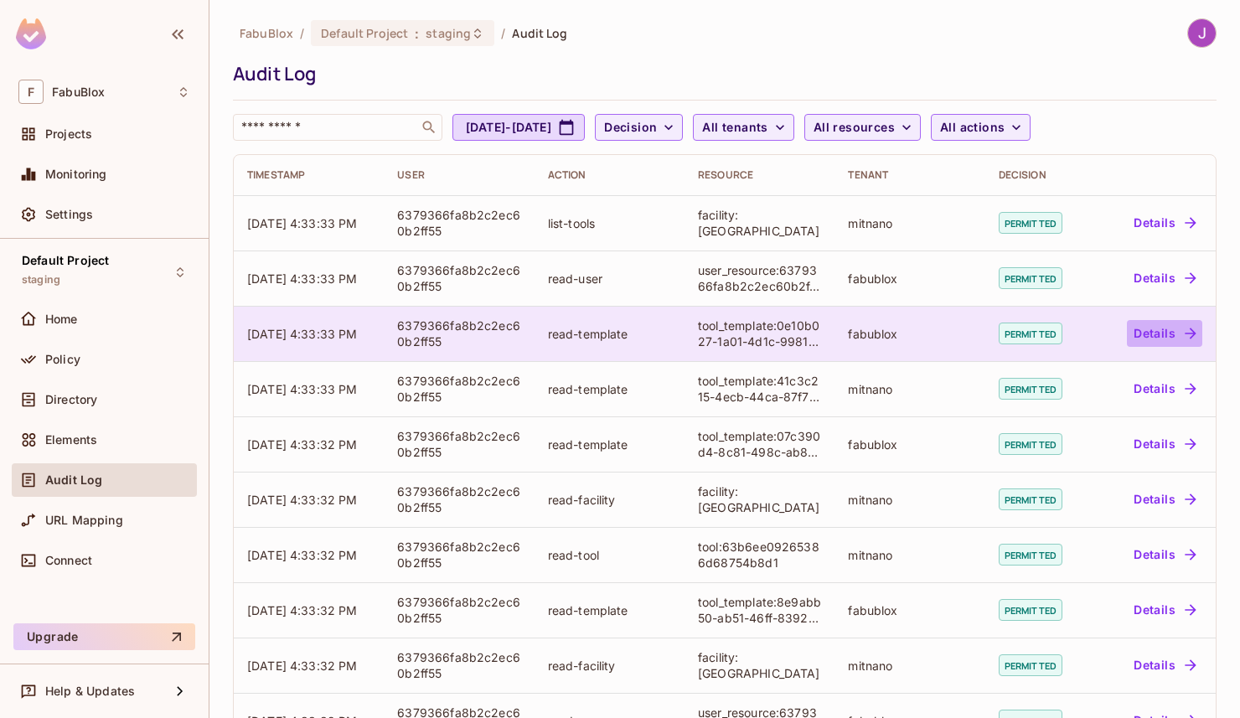
click at [1162, 333] on button "Details" at bounding box center [1164, 333] width 75 height 27
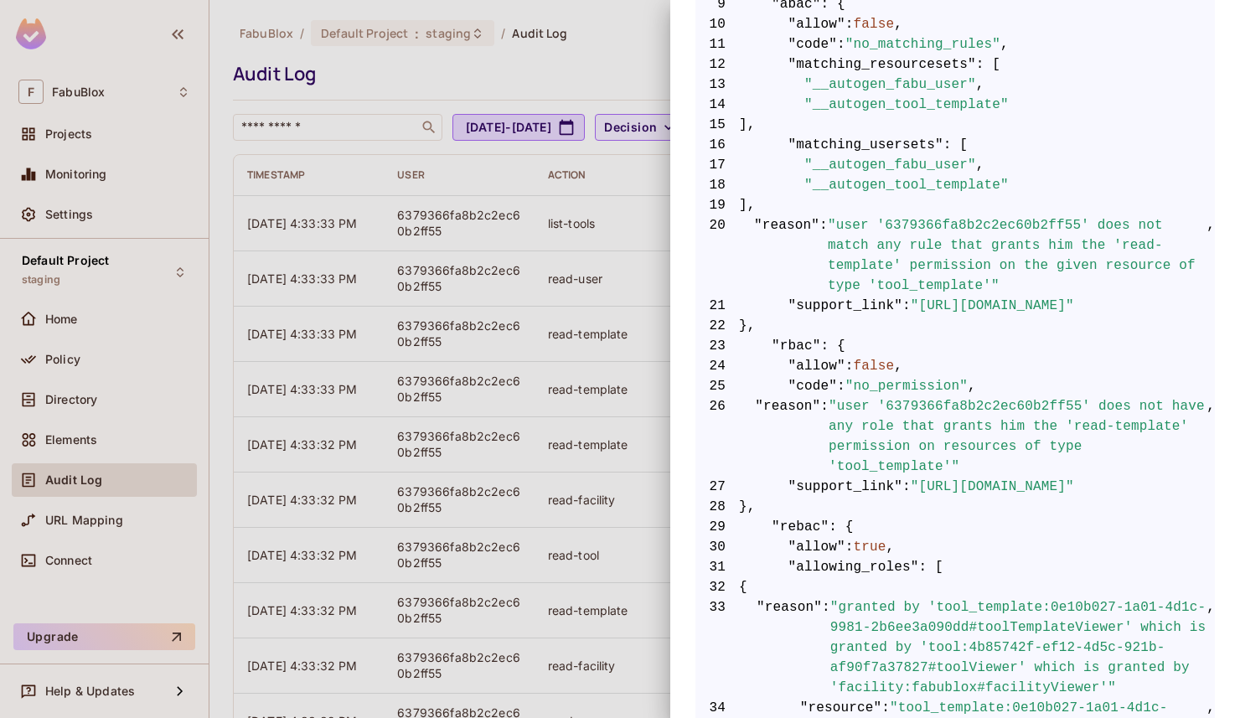
scroll to position [519, 0]
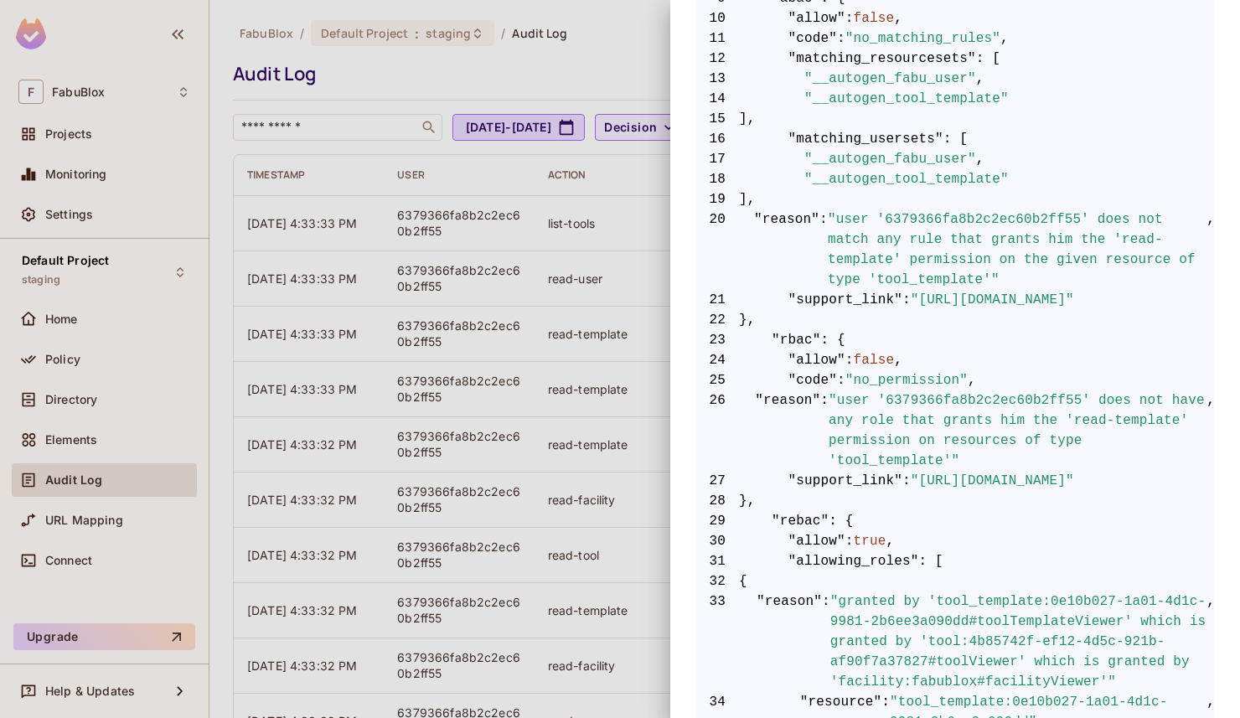
click at [599, 52] on div at bounding box center [620, 359] width 1240 height 718
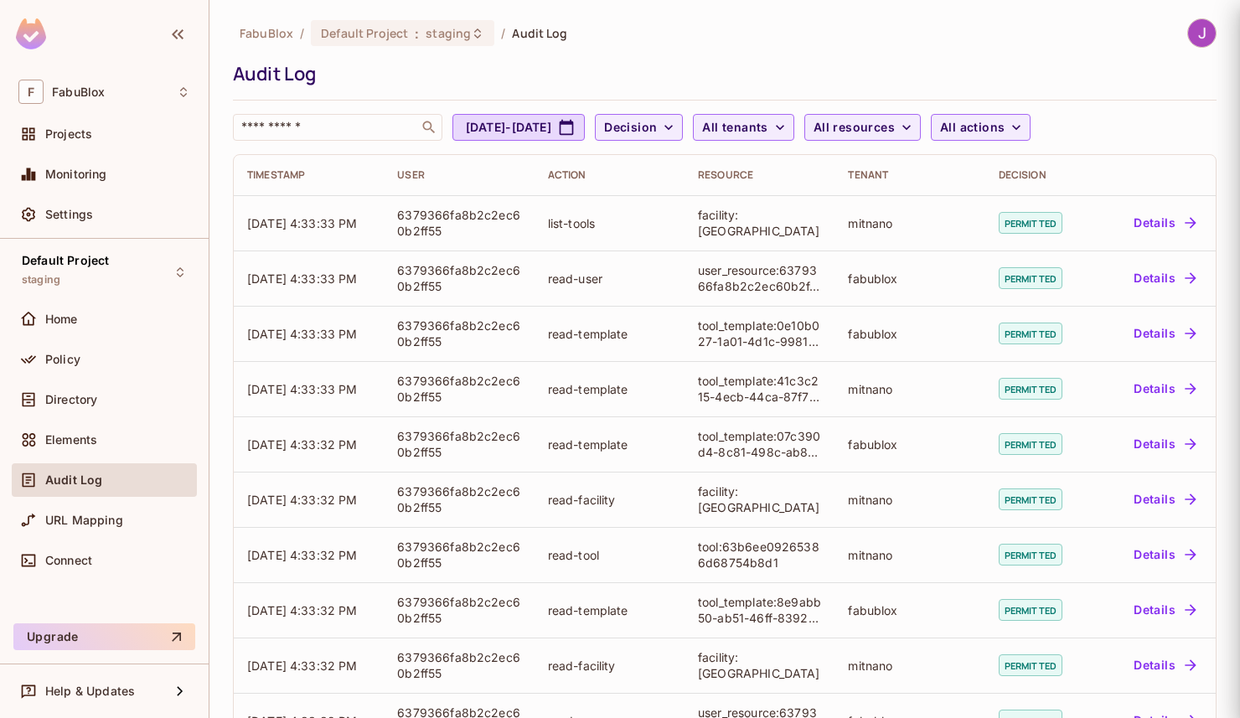
scroll to position [0, 0]
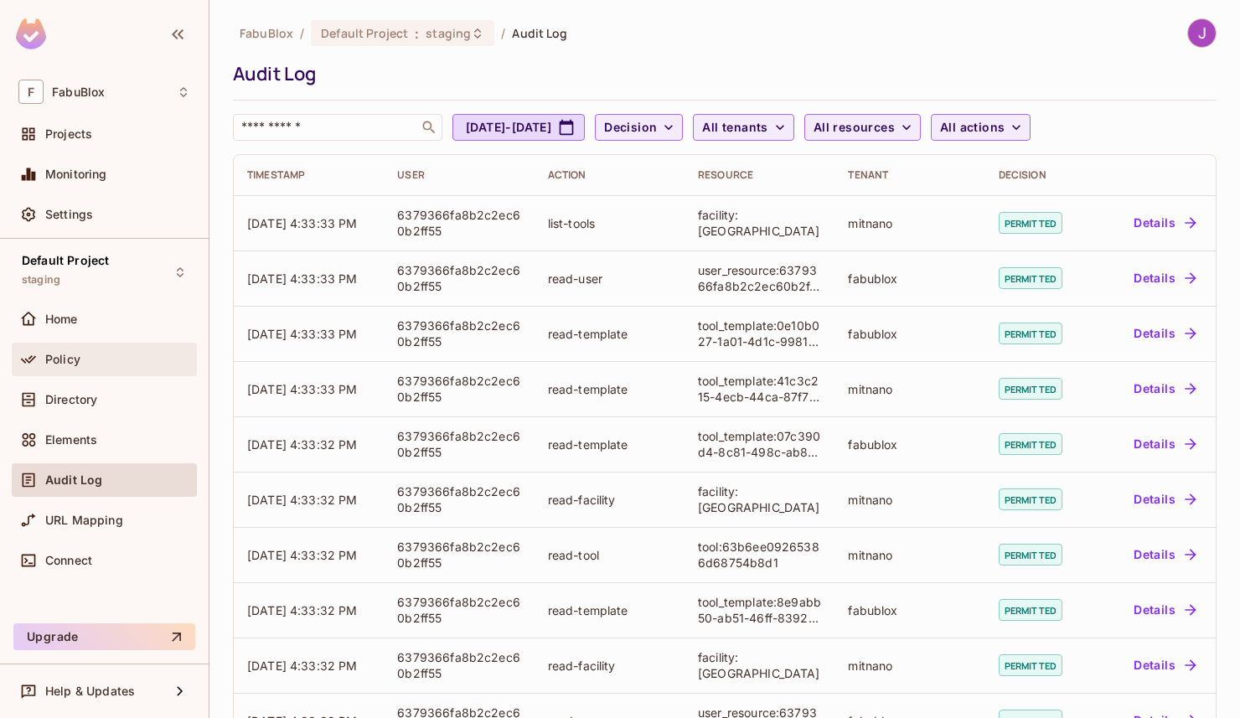
click at [87, 359] on div "Policy" at bounding box center [117, 359] width 145 height 13
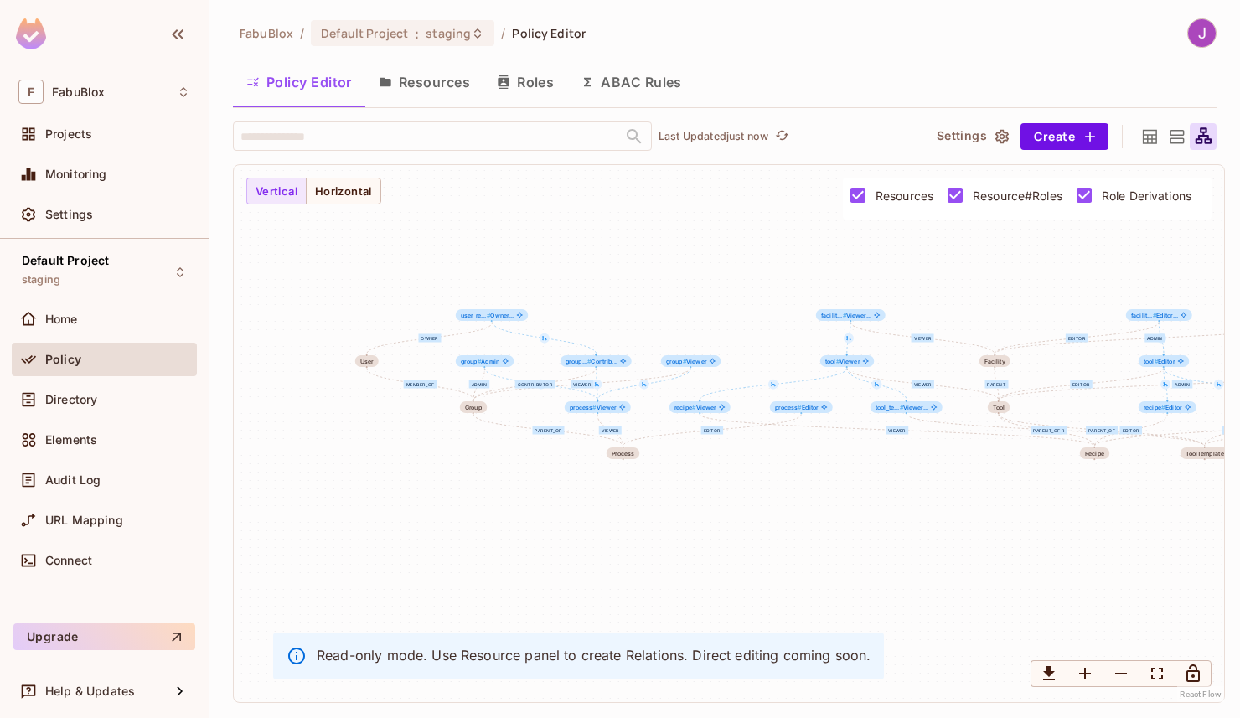
drag, startPoint x: 411, startPoint y: 376, endPoint x: 617, endPoint y: 328, distance: 212.6
click at [617, 328] on div "Admin Editor Viewer parent_of Editor Viewer parent_of Admin Editor Viewer paren…" at bounding box center [729, 433] width 990 height 537
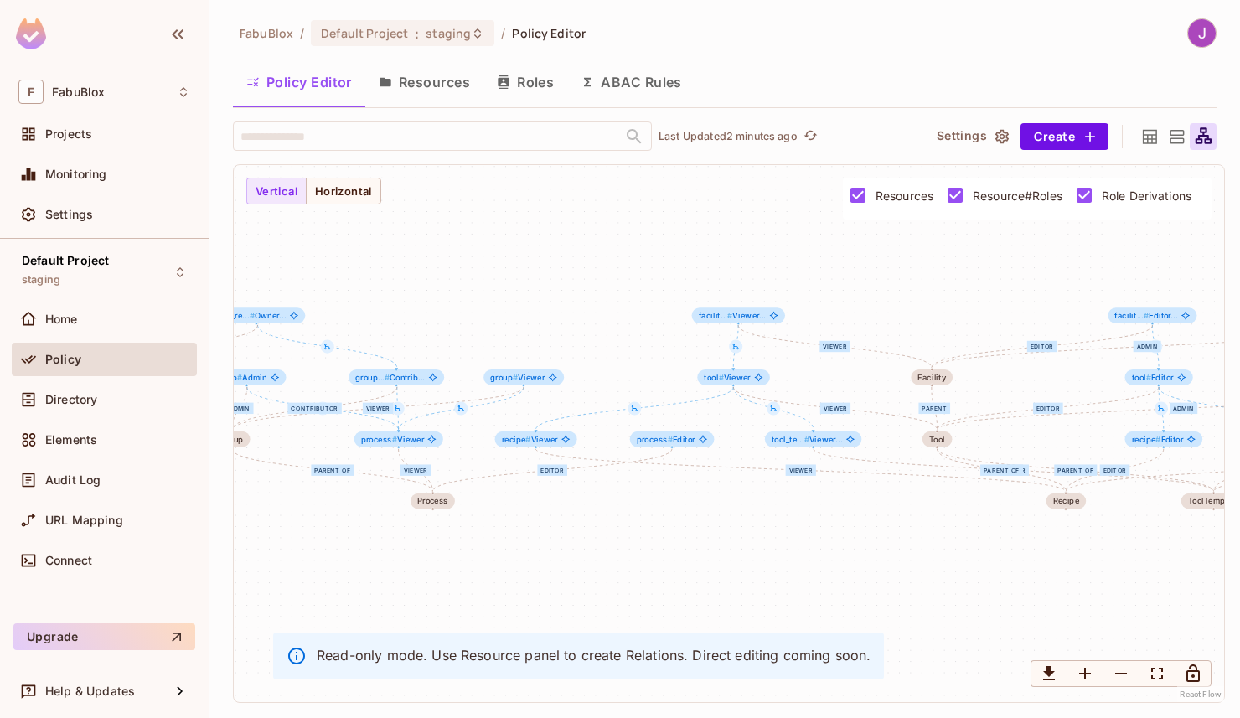
drag, startPoint x: 958, startPoint y: 487, endPoint x: 757, endPoint y: 510, distance: 202.4
click at [756, 510] on div "Admin Editor Viewer parent_of Editor Viewer parent_of Admin Editor Viewer paren…" at bounding box center [729, 433] width 990 height 537
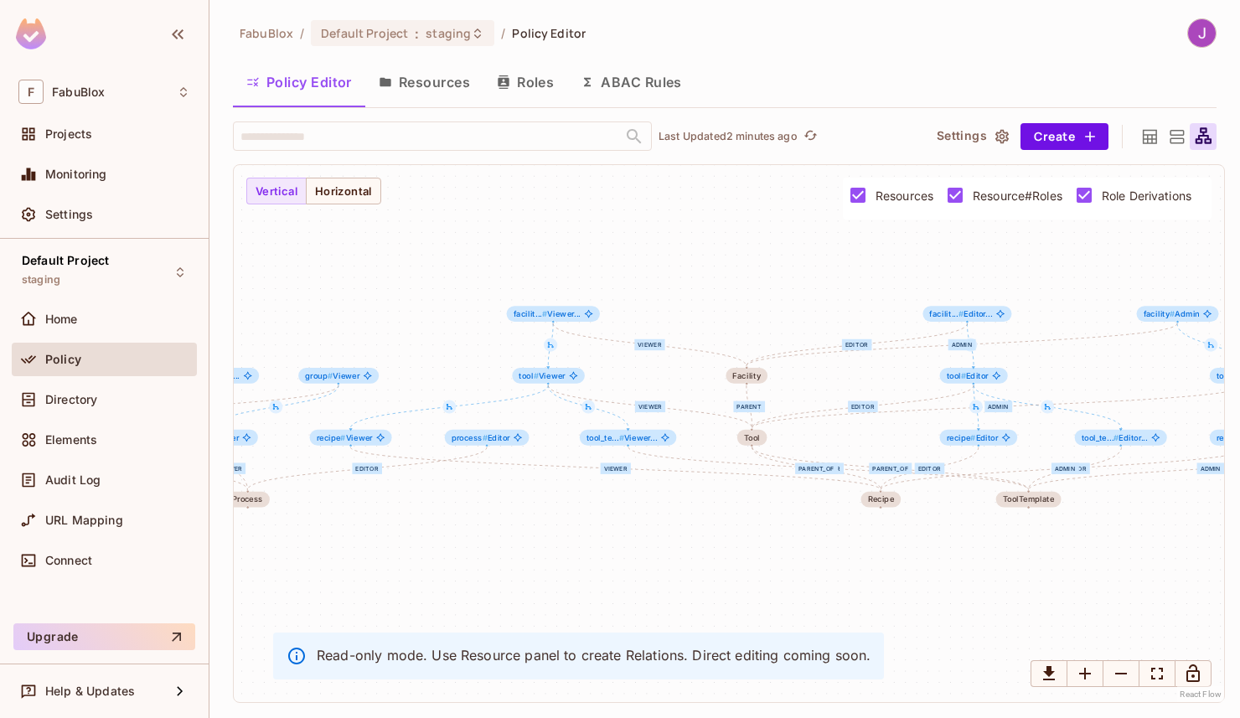
drag, startPoint x: 1010, startPoint y: 494, endPoint x: 825, endPoint y: 494, distance: 185.2
click at [825, 494] on div "Admin Editor Viewer parent_of Editor Viewer parent_of Admin Editor Viewer paren…" at bounding box center [729, 433] width 990 height 537
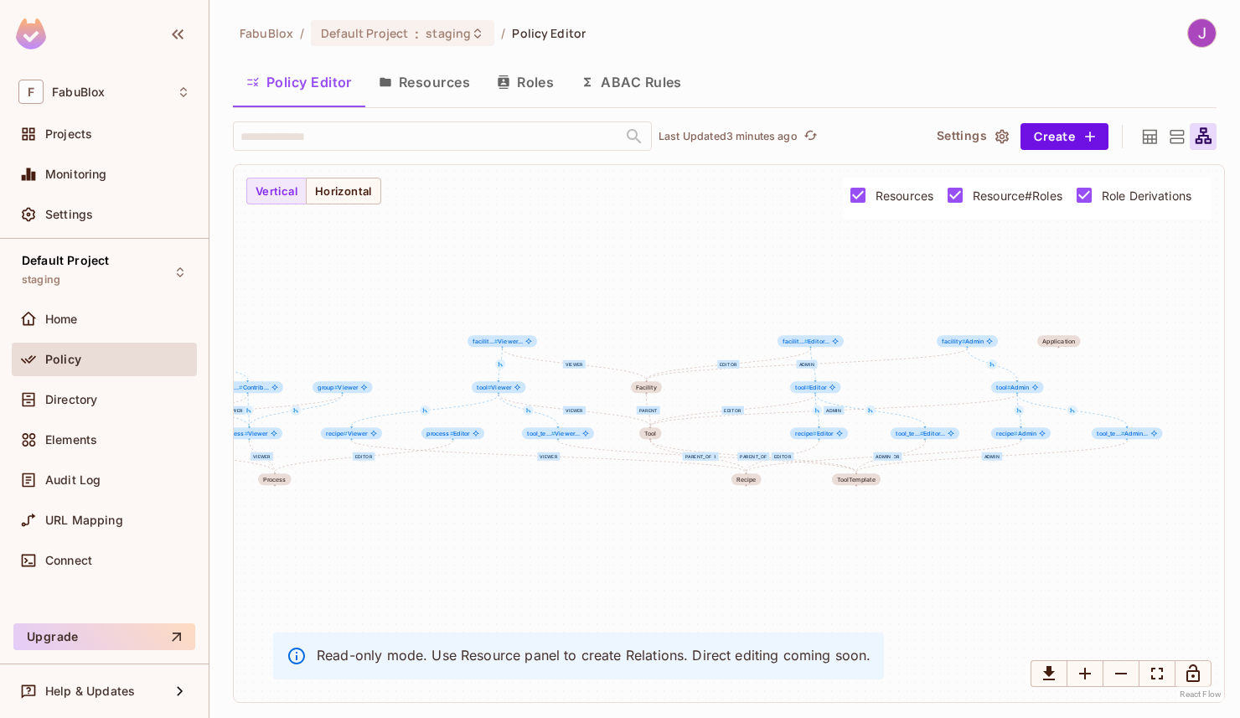
drag, startPoint x: 1104, startPoint y: 426, endPoint x: 1041, endPoint y: 420, distance: 63.2
click at [1041, 420] on div "Admin Editor Viewer parent_of Editor Viewer parent_of Admin Editor Viewer paren…" at bounding box center [729, 433] width 990 height 537
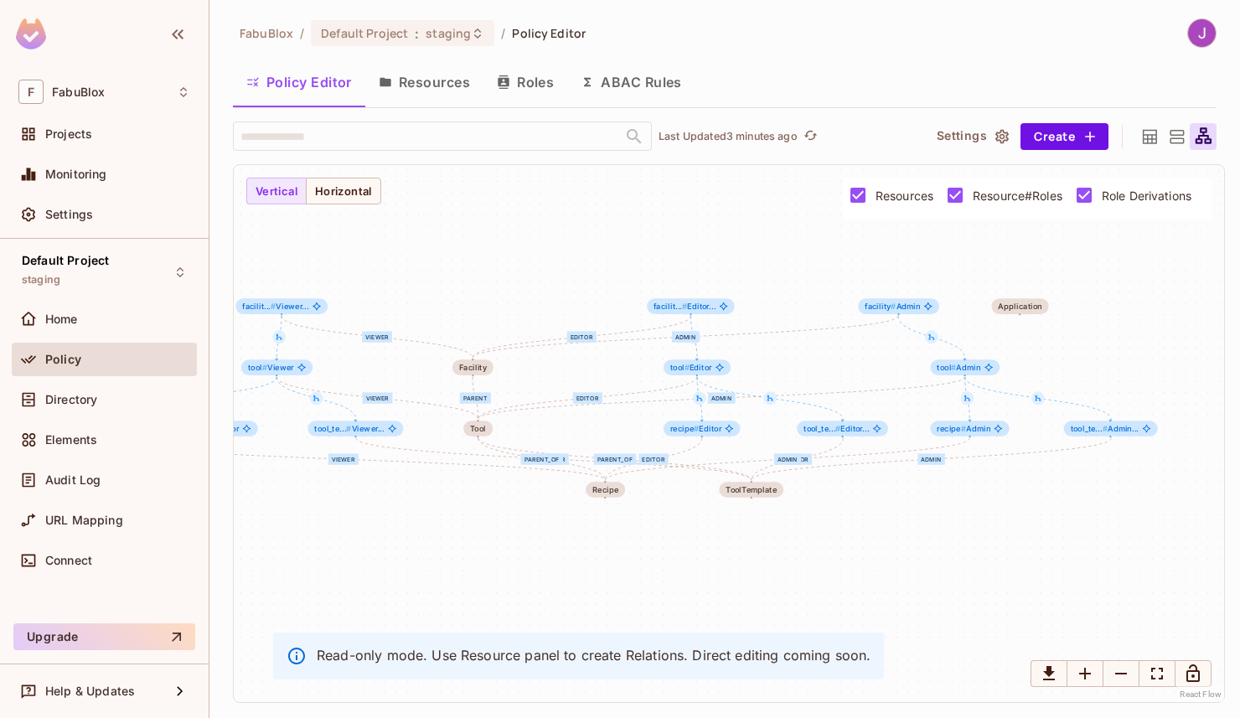
drag, startPoint x: 868, startPoint y: 377, endPoint x: 824, endPoint y: 368, distance: 44.5
click at [824, 368] on div "Admin Editor Viewer parent_of Editor Viewer parent_of Admin Editor Viewer paren…" at bounding box center [729, 433] width 990 height 537
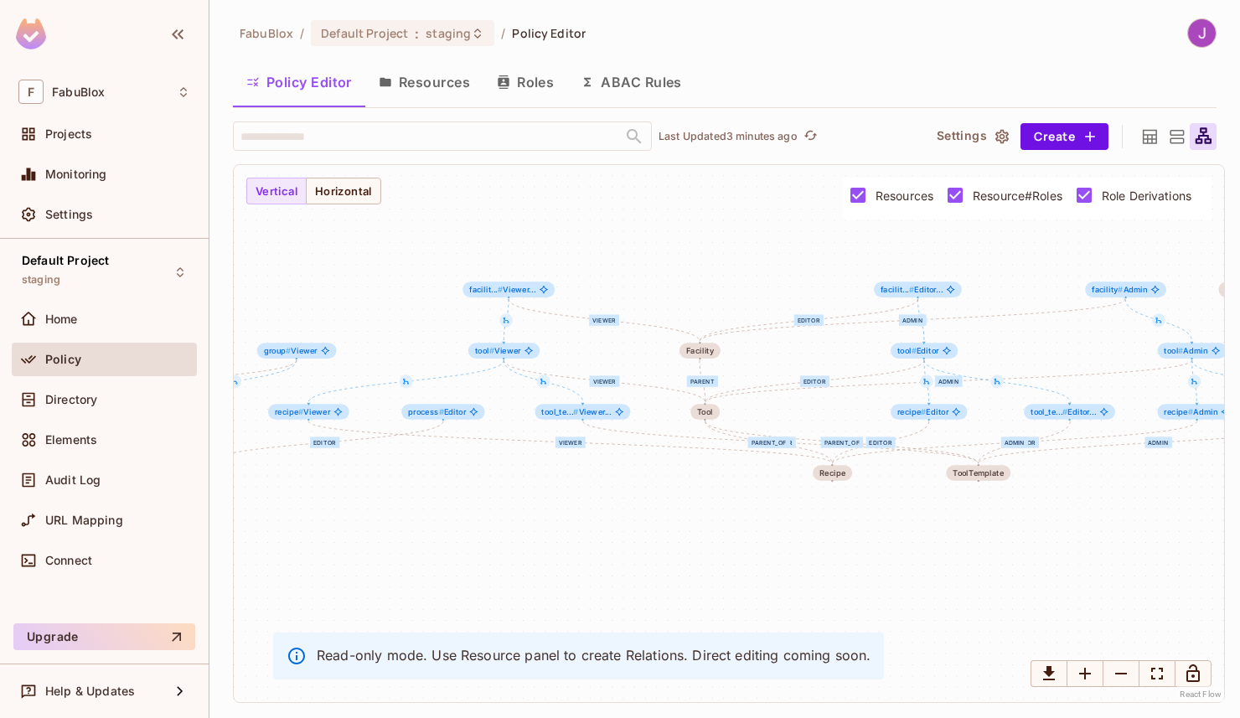
drag, startPoint x: 627, startPoint y: 375, endPoint x: 853, endPoint y: 358, distance: 226.8
click at [853, 358] on div "Admin Editor Viewer parent_of Editor Viewer parent_of Admin Editor Viewer paren…" at bounding box center [729, 433] width 990 height 537
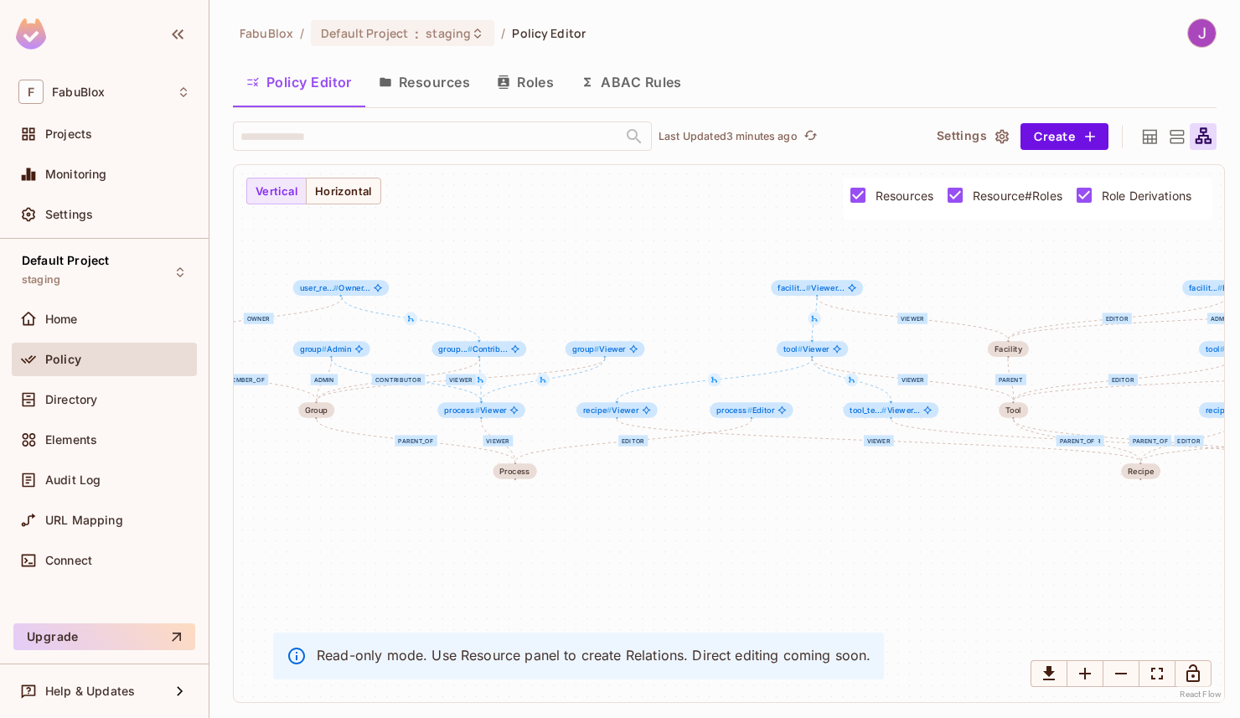
drag, startPoint x: 652, startPoint y: 365, endPoint x: 960, endPoint y: 364, distance: 308.3
click at [960, 364] on div "Admin Editor Viewer parent_of Editor Viewer parent_of Admin Editor Viewer paren…" at bounding box center [729, 433] width 990 height 537
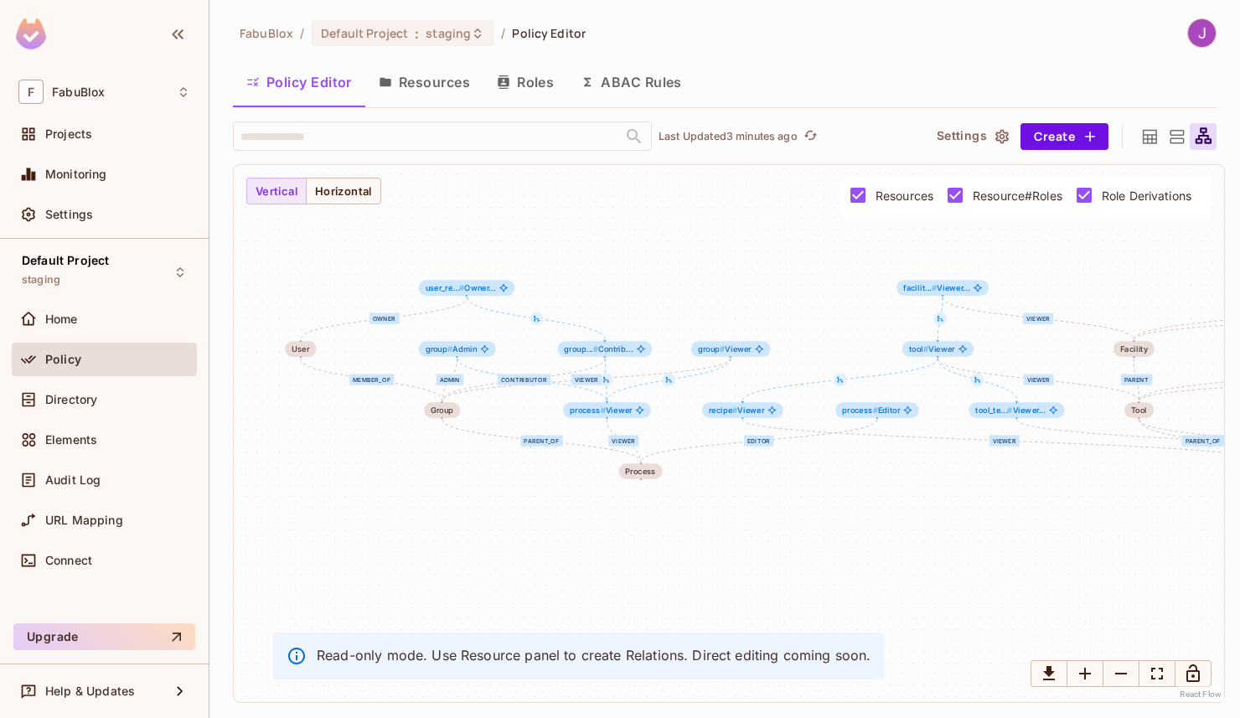
drag, startPoint x: 692, startPoint y: 338, endPoint x: 881, endPoint y: 344, distance: 188.6
click at [882, 344] on div "Admin Editor Viewer parent_of Editor Viewer parent_of Admin Editor Viewer paren…" at bounding box center [729, 433] width 990 height 537
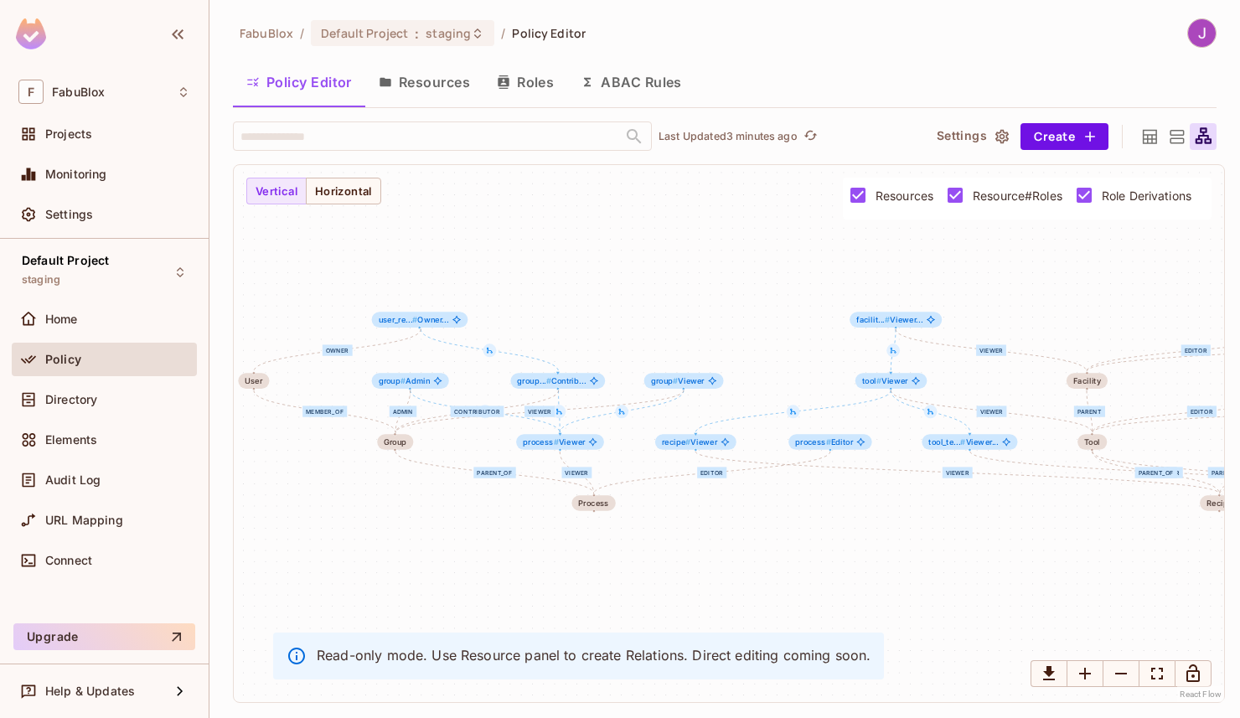
drag, startPoint x: 698, startPoint y: 310, endPoint x: 543, endPoint y: 321, distance: 155.4
click at [543, 321] on div "Admin Editor Viewer parent_of Editor Viewer parent_of Admin Editor Viewer paren…" at bounding box center [729, 433] width 990 height 537
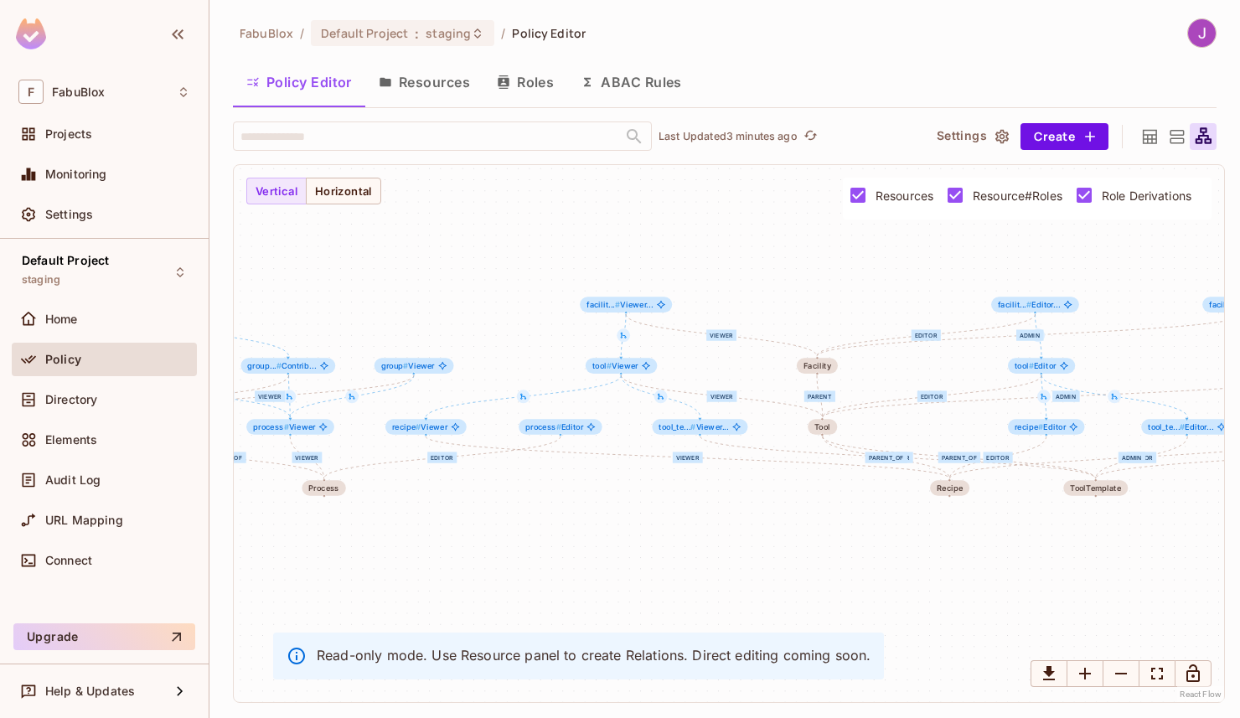
drag, startPoint x: 961, startPoint y: 360, endPoint x: 735, endPoint y: 361, distance: 226.2
click at [735, 361] on div "Admin Editor Viewer parent_of Editor Viewer parent_of Admin Editor Viewer paren…" at bounding box center [729, 433] width 990 height 537
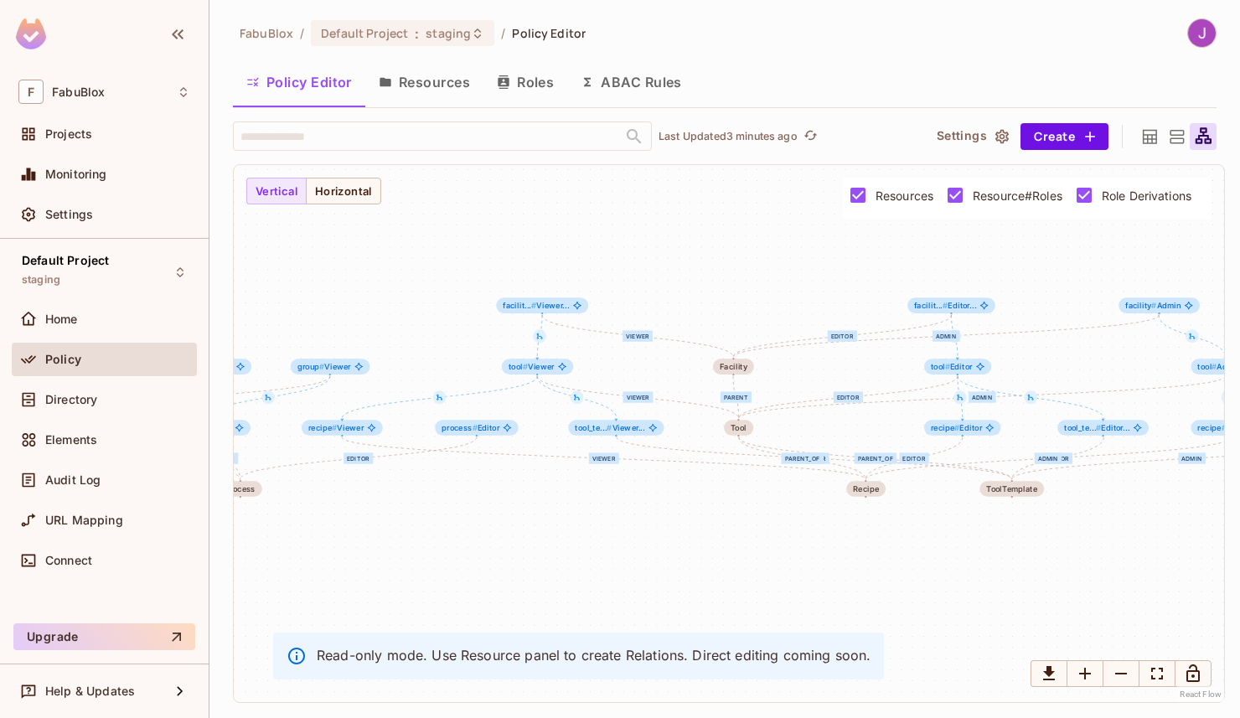
drag, startPoint x: 975, startPoint y: 372, endPoint x: 890, endPoint y: 372, distance: 85.5
click at [890, 372] on div "Admin Editor Viewer parent_of Editor Viewer parent_of Admin Editor Viewer paren…" at bounding box center [729, 433] width 990 height 537
